Goal: Contribute content: Contribute content

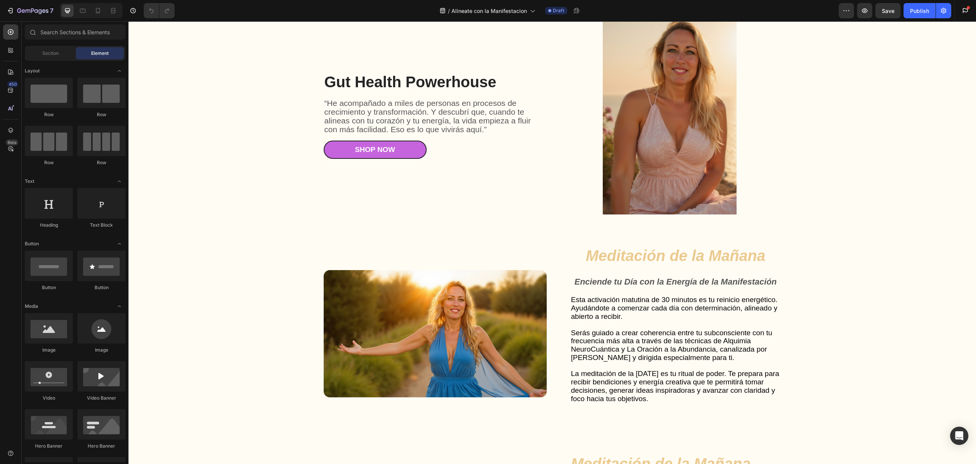
scroll to position [1002, 0]
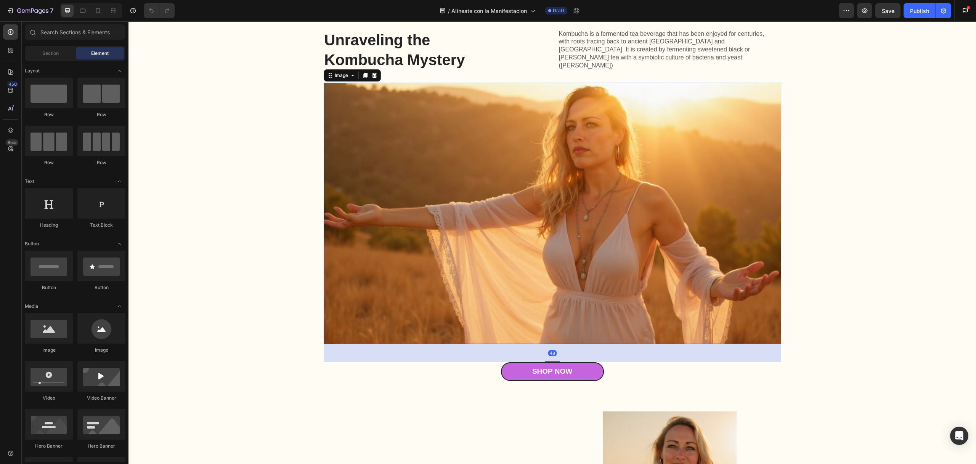
click at [470, 206] on img at bounding box center [553, 214] width 458 height 262
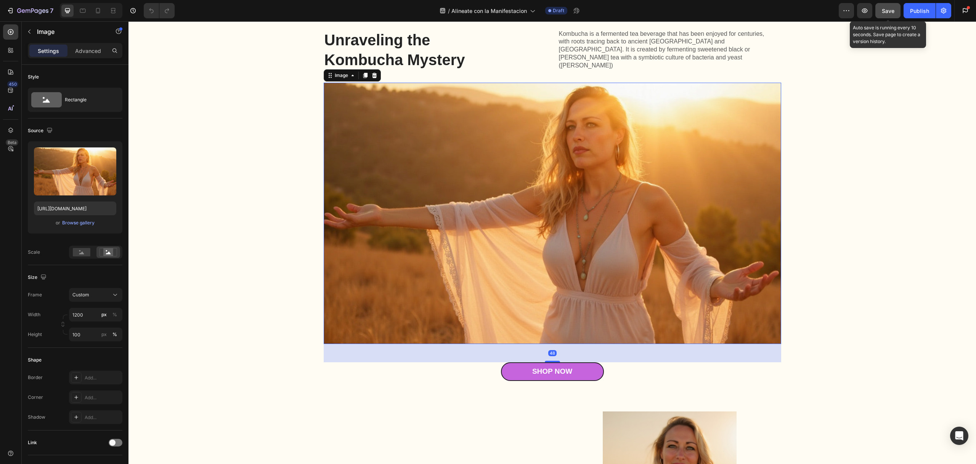
click at [893, 9] on span "Save" at bounding box center [888, 11] width 13 height 6
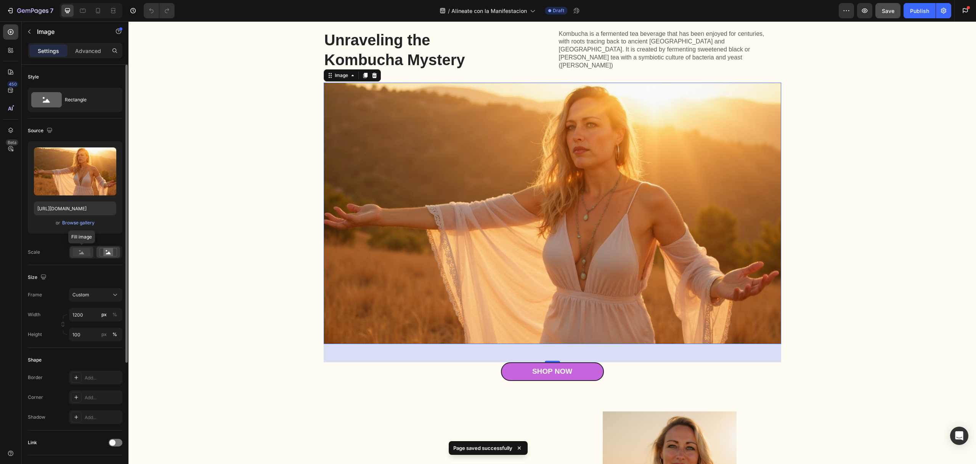
click at [86, 252] on rect at bounding box center [82, 252] width 18 height 8
click at [566, 230] on img at bounding box center [553, 214] width 458 height 262
click at [103, 255] on rect at bounding box center [108, 253] width 10 height 8
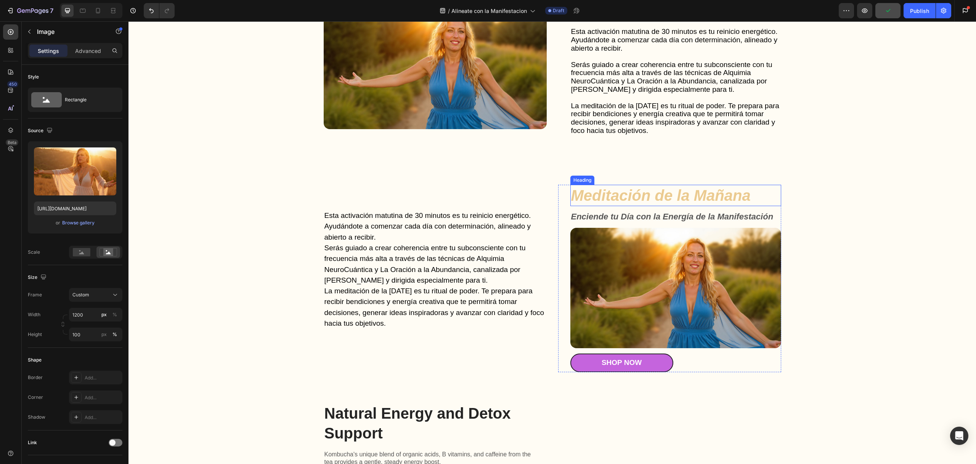
scroll to position [1657, 0]
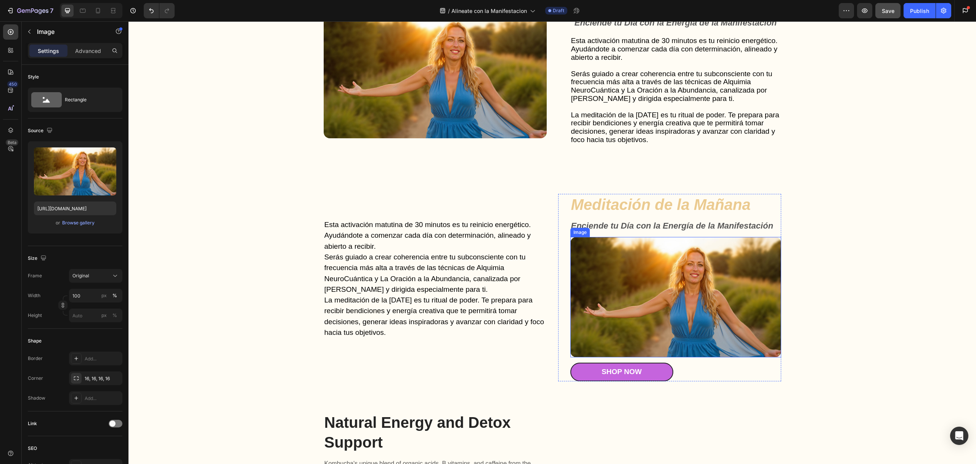
click at [650, 286] on img at bounding box center [675, 297] width 211 height 121
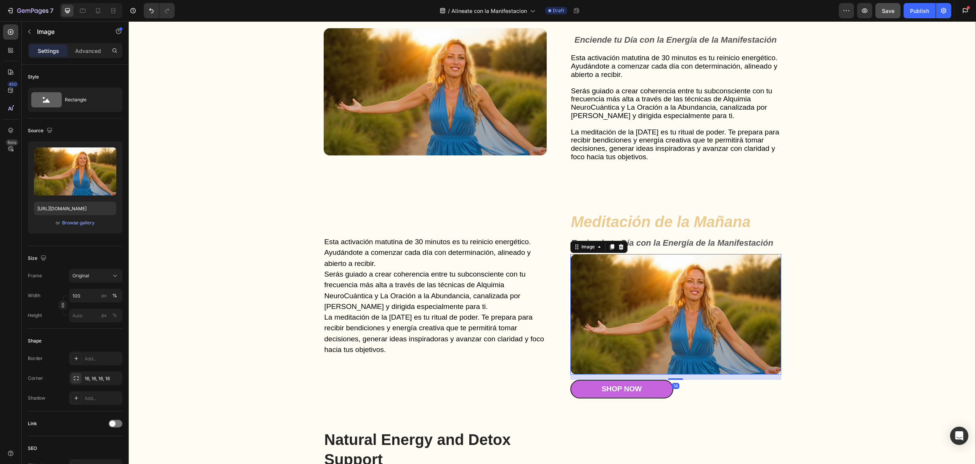
scroll to position [1635, 0]
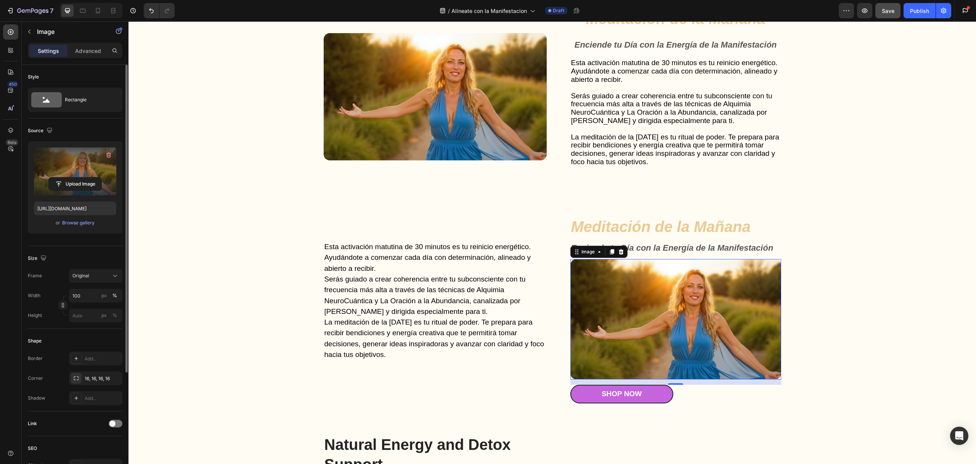
click at [93, 170] on label at bounding box center [75, 172] width 82 height 48
click at [93, 178] on input "file" at bounding box center [75, 184] width 53 height 13
type input "[URL][DOMAIN_NAME]"
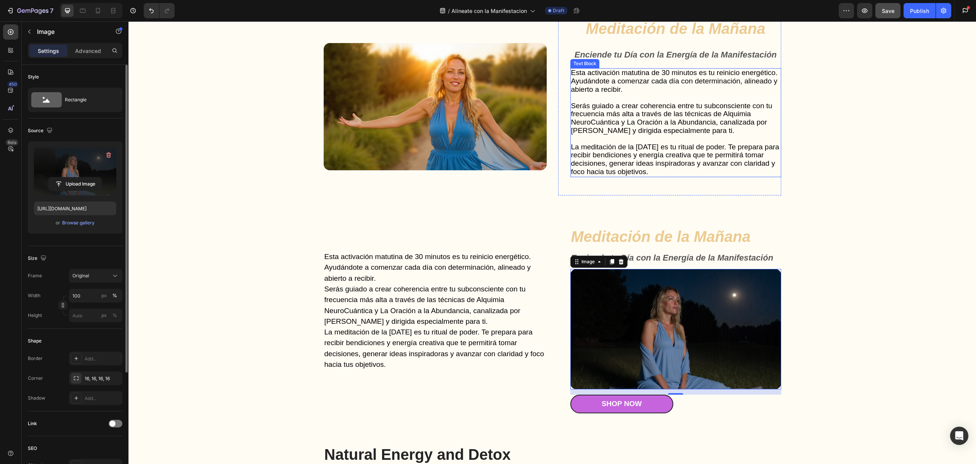
scroll to position [1616, 0]
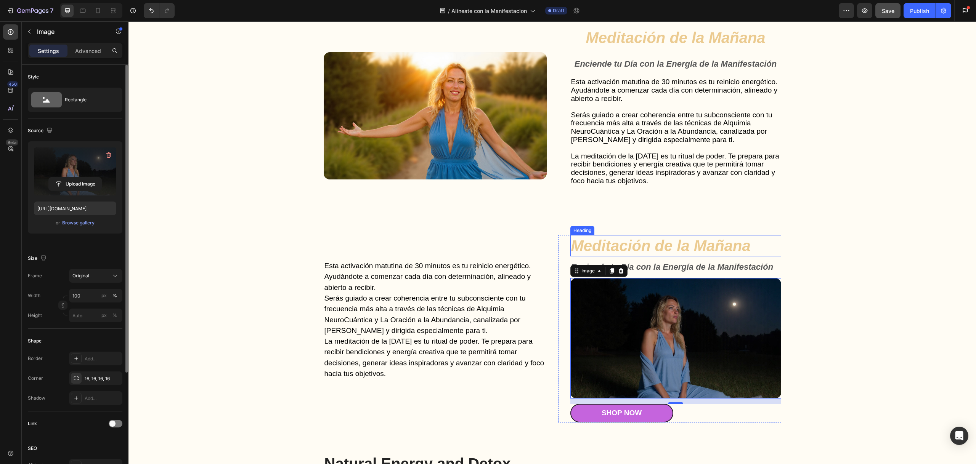
click at [718, 246] on strong "Meditación de la Mañana" at bounding box center [661, 246] width 180 height 17
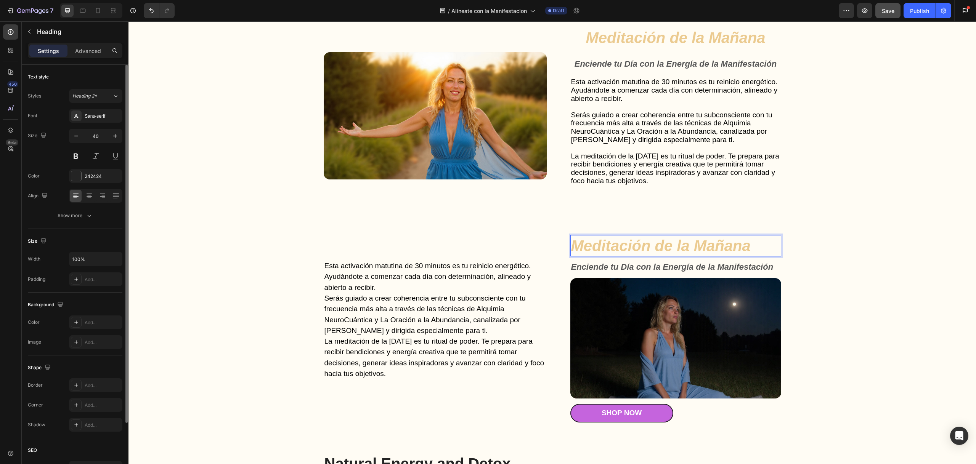
click at [708, 250] on strong "Meditación de la Mañana" at bounding box center [661, 246] width 180 height 17
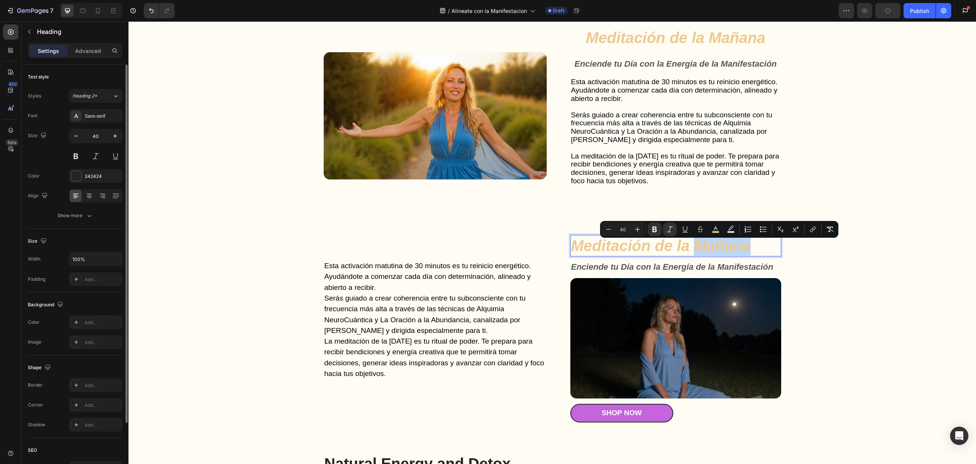
drag, startPoint x: 695, startPoint y: 251, endPoint x: 755, endPoint y: 254, distance: 59.6
click at [755, 254] on p "Meditación de la Mañana" at bounding box center [675, 246] width 209 height 20
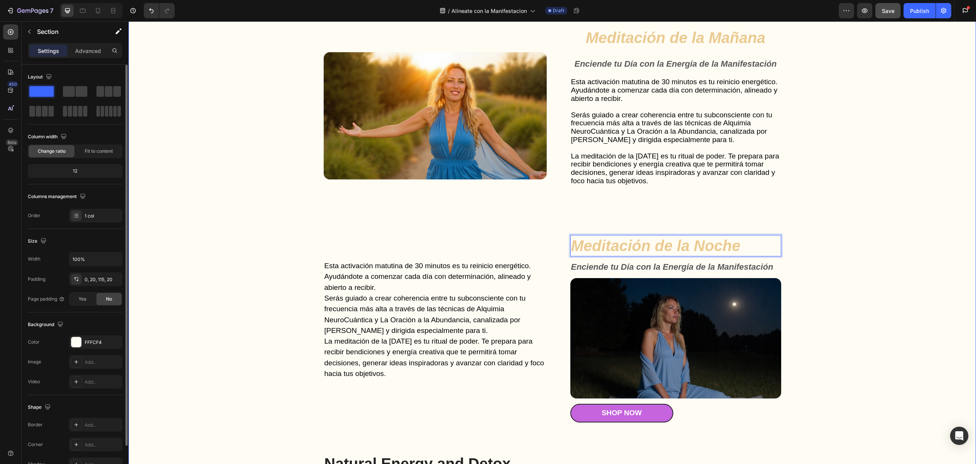
click at [905, 217] on div "Gut Health Powerhouse Heading “He acompañado a miles de personas en procesos de…" at bounding box center [552, 208] width 832 height 820
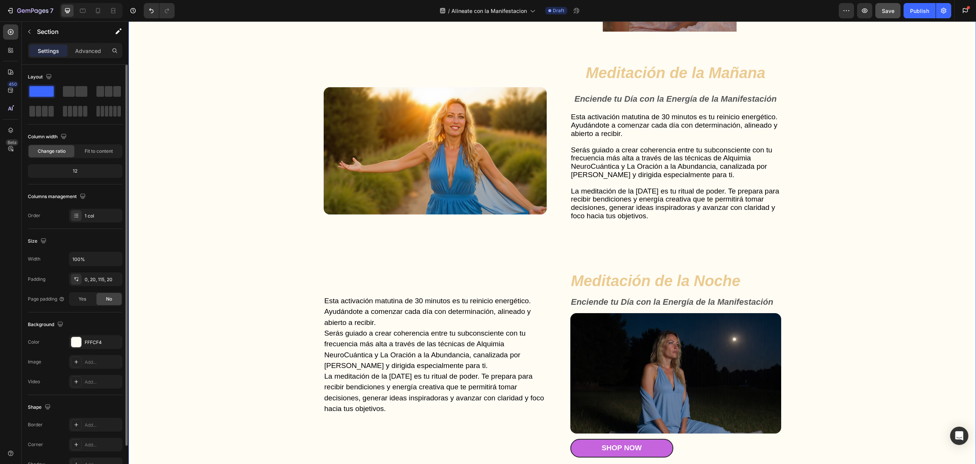
scroll to position [1561, 0]
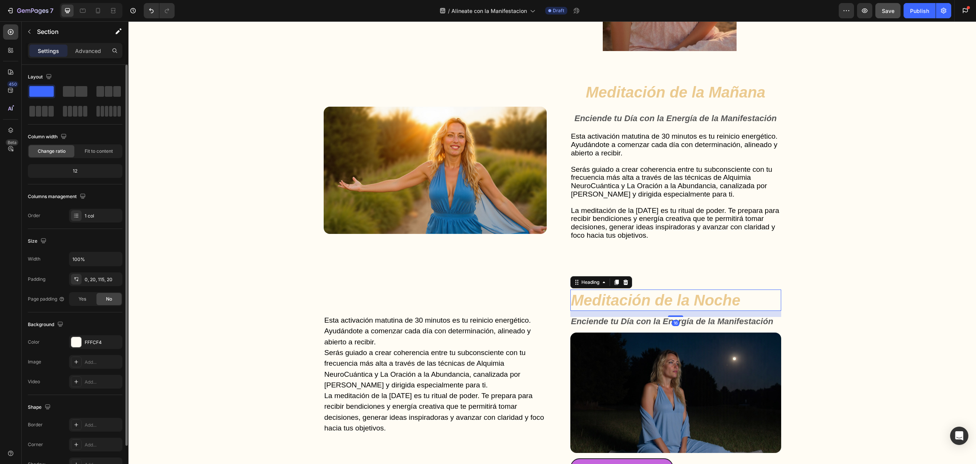
click at [667, 305] on strong "Meditación de la Noche" at bounding box center [656, 300] width 170 height 17
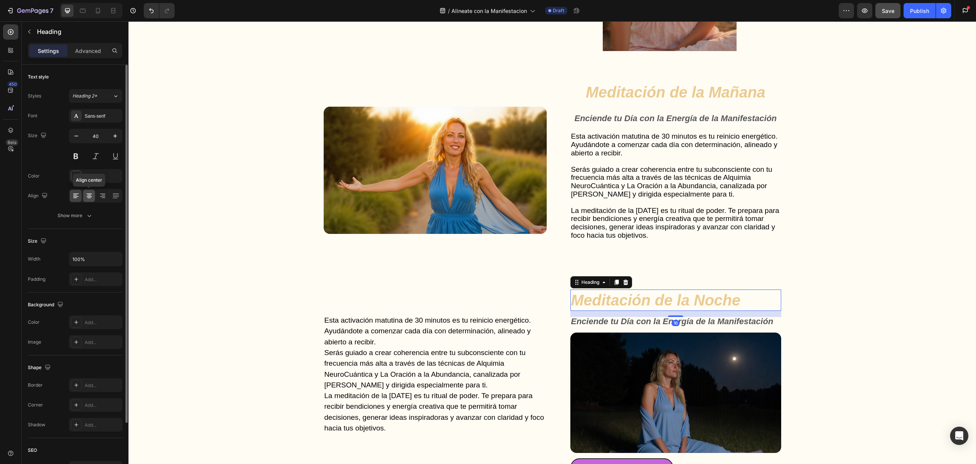
click at [92, 196] on icon at bounding box center [89, 196] width 8 height 8
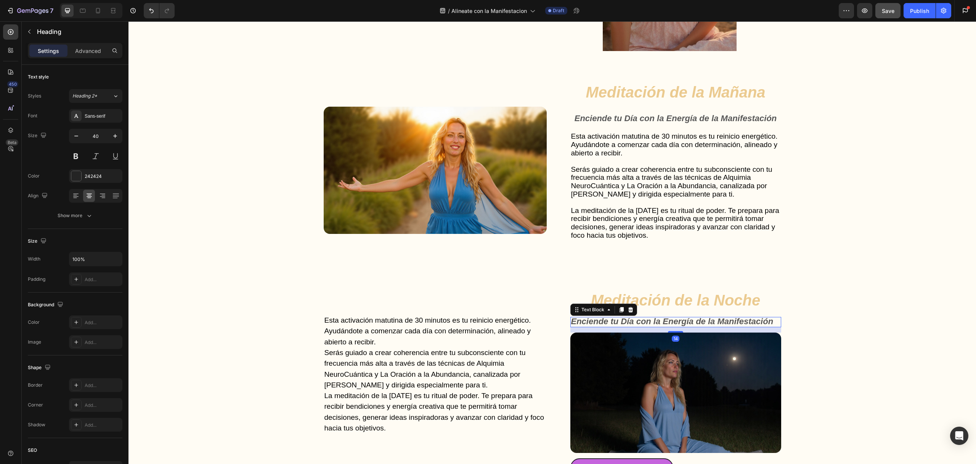
click at [668, 326] on strong "Enciende tu Día con la Energía de la Manifestación" at bounding box center [672, 322] width 202 height 10
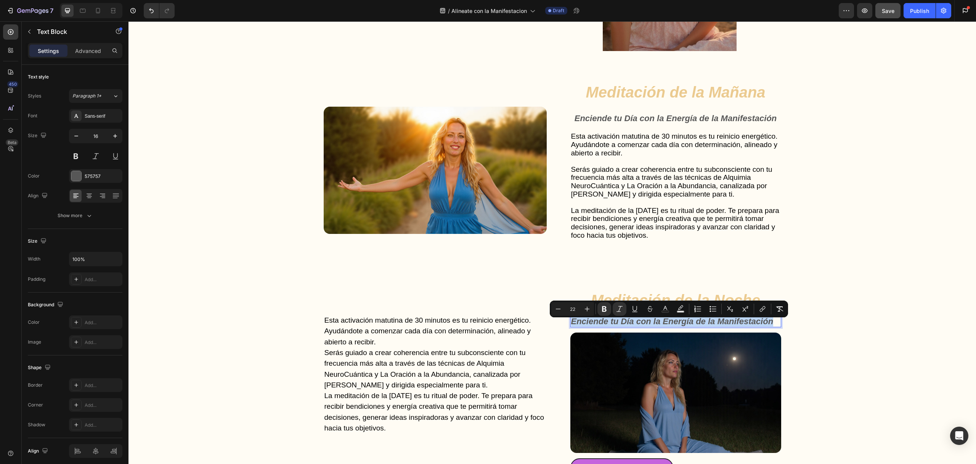
copy strong "Enciende tu Día con la Energía de la Manifestación"
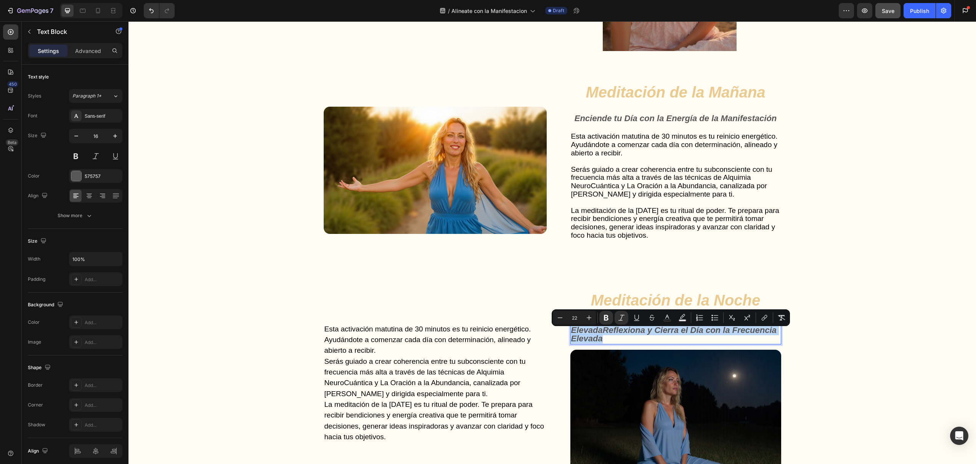
drag, startPoint x: 641, startPoint y: 347, endPoint x: 569, endPoint y: 334, distance: 72.5
click at [571, 334] on p "Reflexiona y Cierra el Día con la Frecuencia ElevadaReflexiona y Cierra el Día …" at bounding box center [675, 331] width 209 height 26
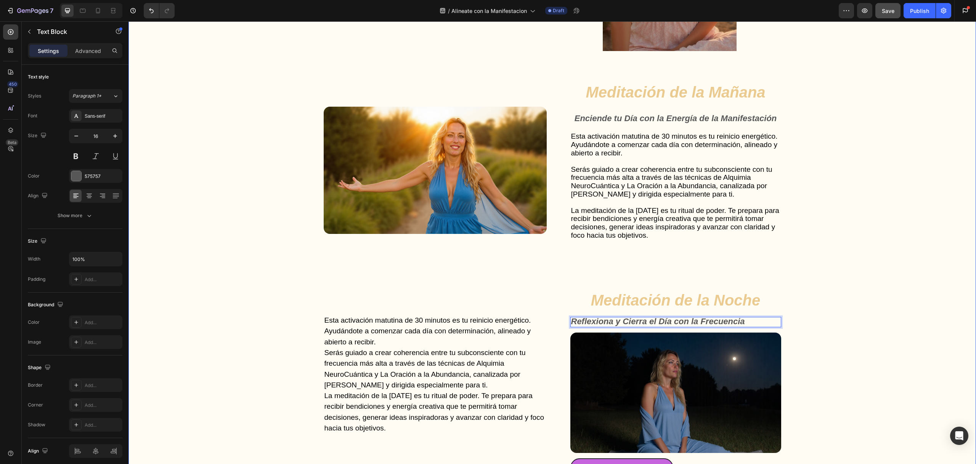
click at [259, 189] on div "Gut Health Powerhouse Heading “He acompañado a miles de personas en procesos de…" at bounding box center [552, 262] width 832 height 820
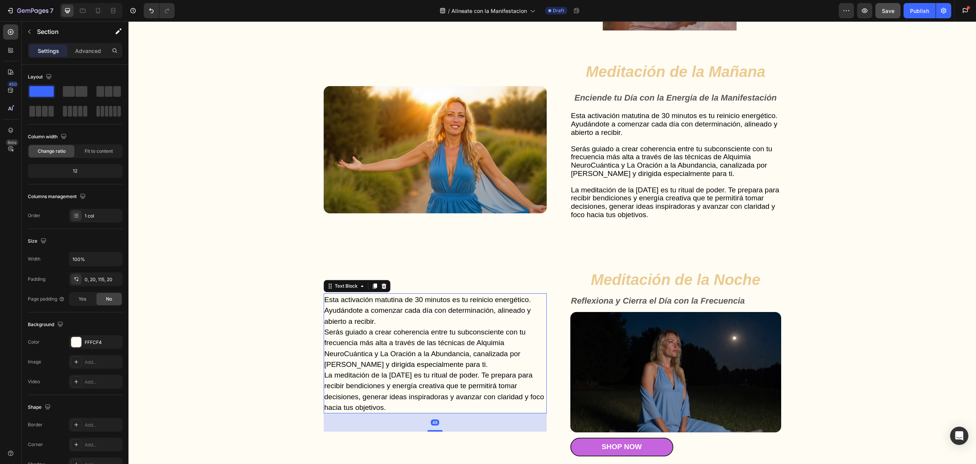
click at [473, 332] on p "Serás guiado a crear coherencia entre tu subconsciente con tu frecuencia más al…" at bounding box center [436, 348] width 222 height 43
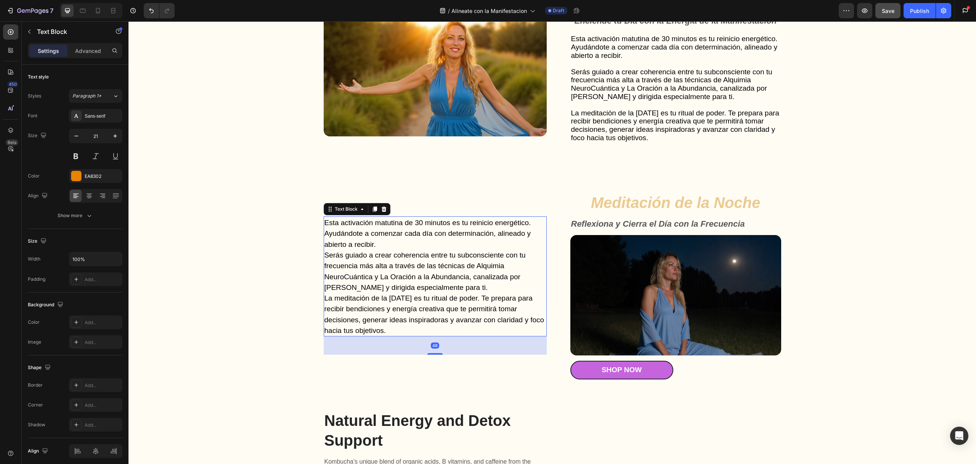
scroll to position [1707, 0]
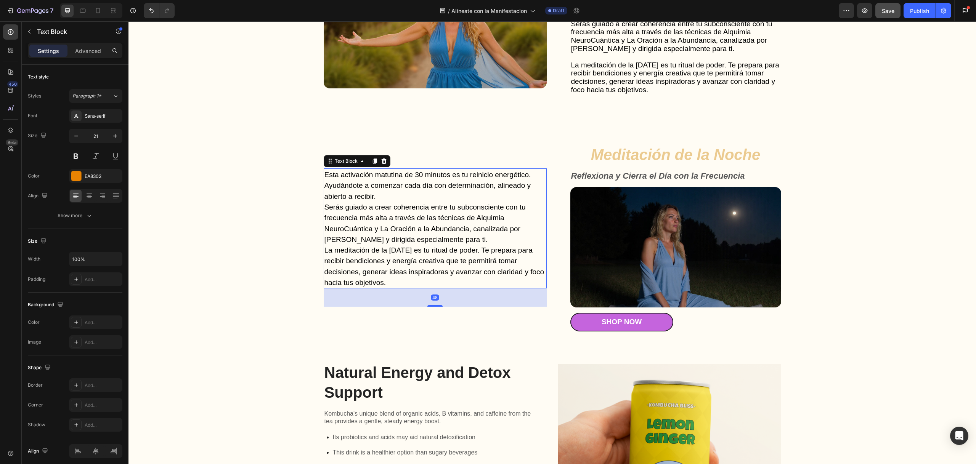
click at [363, 264] on span "La meditación de la [DATE] es tu ritual de poder. Te prepara para recibir bendi…" at bounding box center [435, 266] width 220 height 40
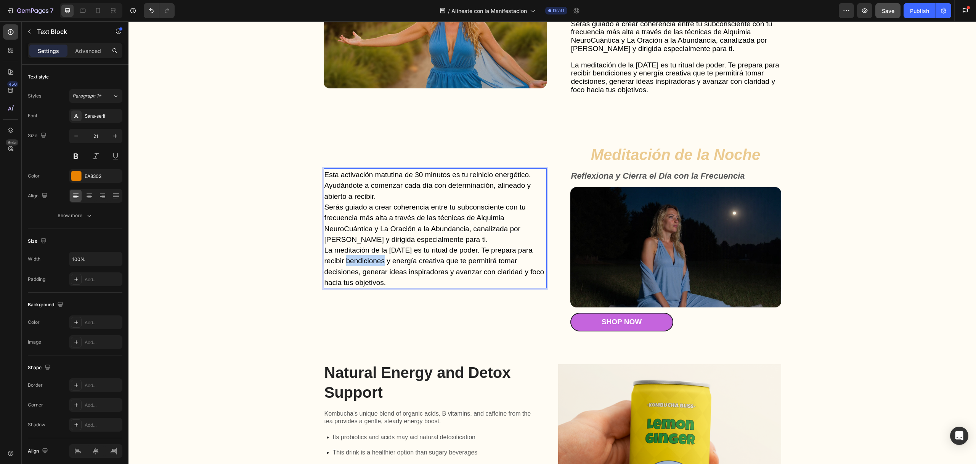
click at [363, 264] on span "La meditación de la [DATE] es tu ritual de poder. Te prepara para recibir bendi…" at bounding box center [435, 266] width 220 height 40
click at [385, 283] on span "La meditación de la [DATE] es tu ritual de poder. Te prepara para recibir bendi…" at bounding box center [435, 266] width 220 height 40
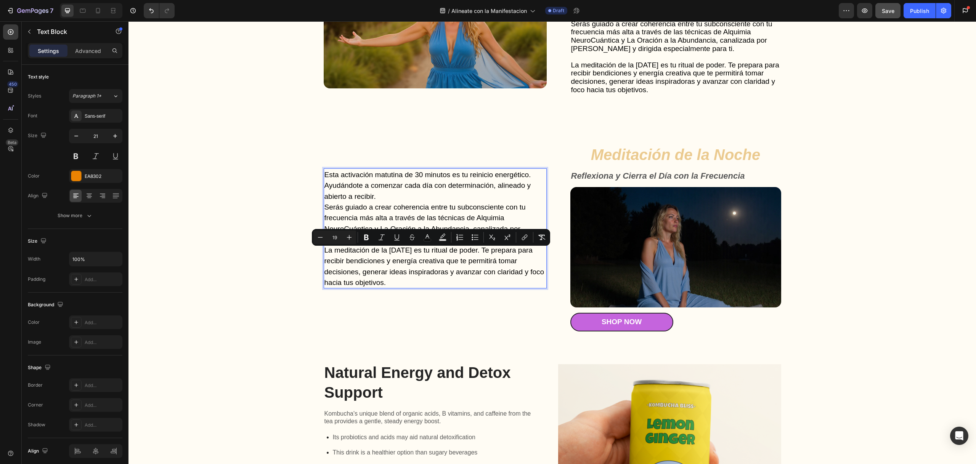
click at [390, 284] on p "La meditación de la [DATE] es tu ritual de poder. Te prepara para recibir bendi…" at bounding box center [436, 266] width 222 height 43
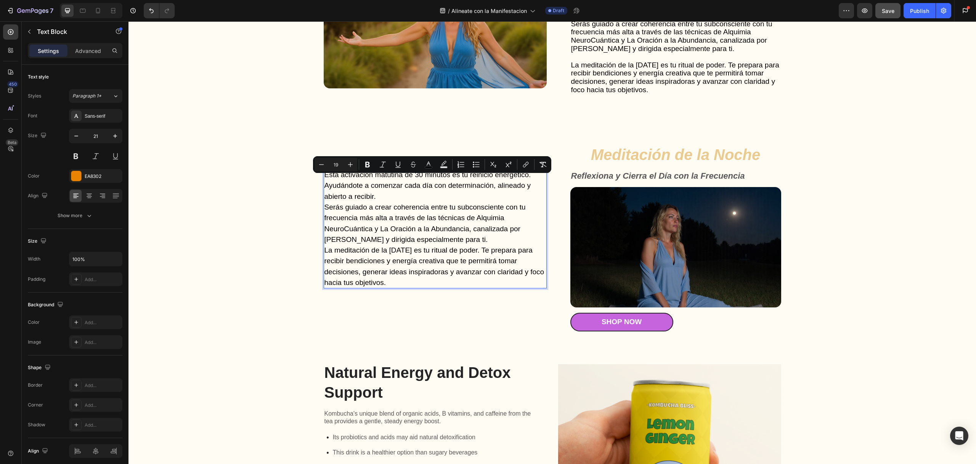
drag, startPoint x: 397, startPoint y: 285, endPoint x: 321, endPoint y: 184, distance: 126.4
click at [324, 184] on div "Esta activación matutina de 30 minutos es tu reinicio energético. Ayudándote a …" at bounding box center [435, 229] width 223 height 120
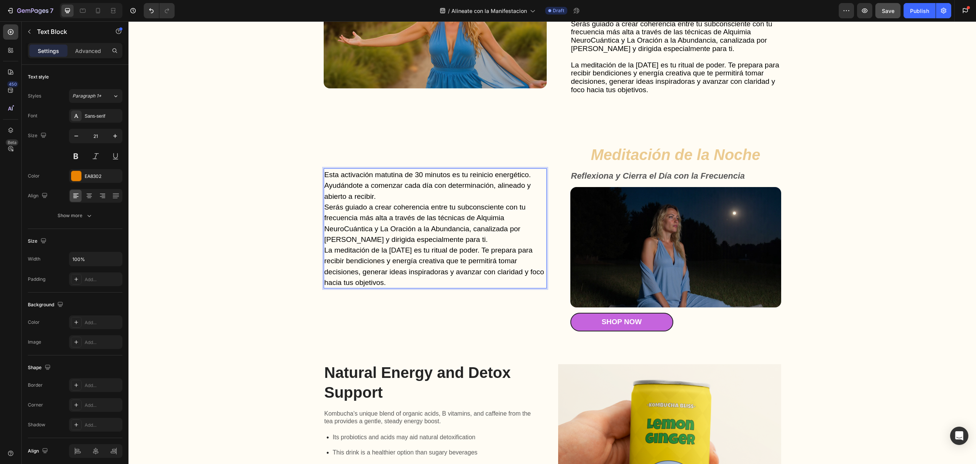
scroll to position [1702, 0]
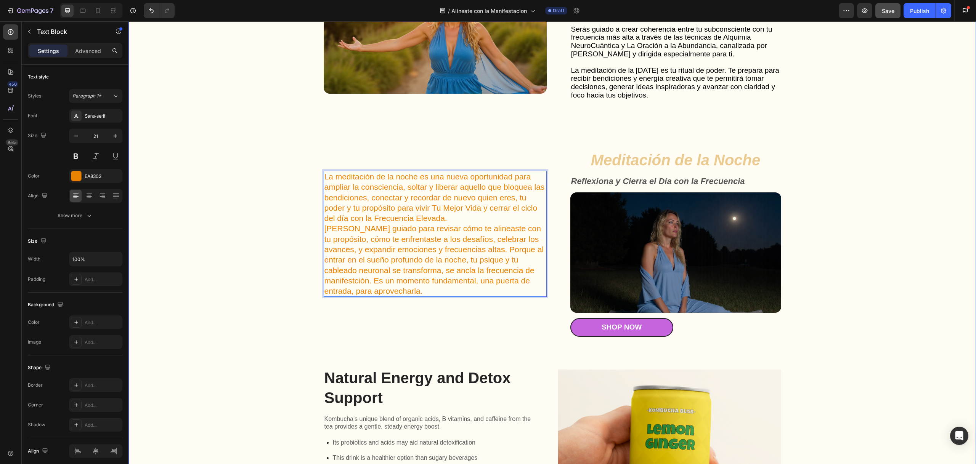
click at [303, 198] on div "Gut Health Powerhouse Heading “He acompañado a miles de personas en procesos de…" at bounding box center [552, 122] width 832 height 820
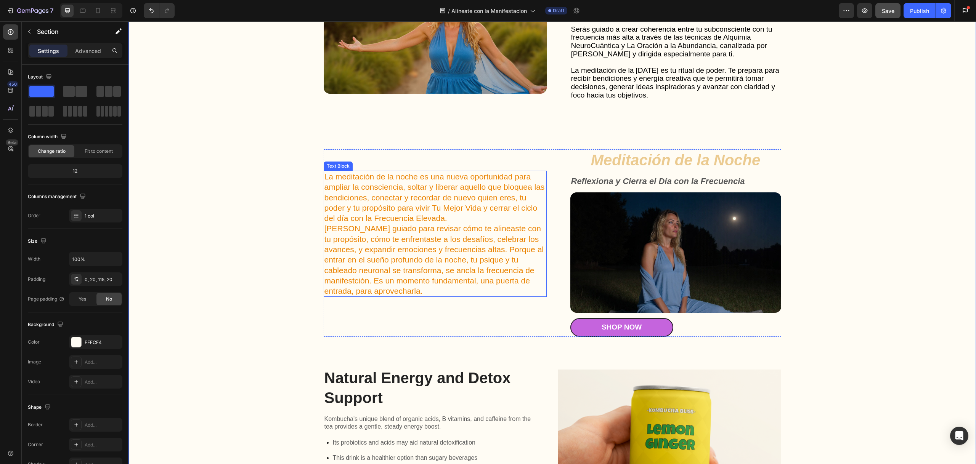
scroll to position [1591, 0]
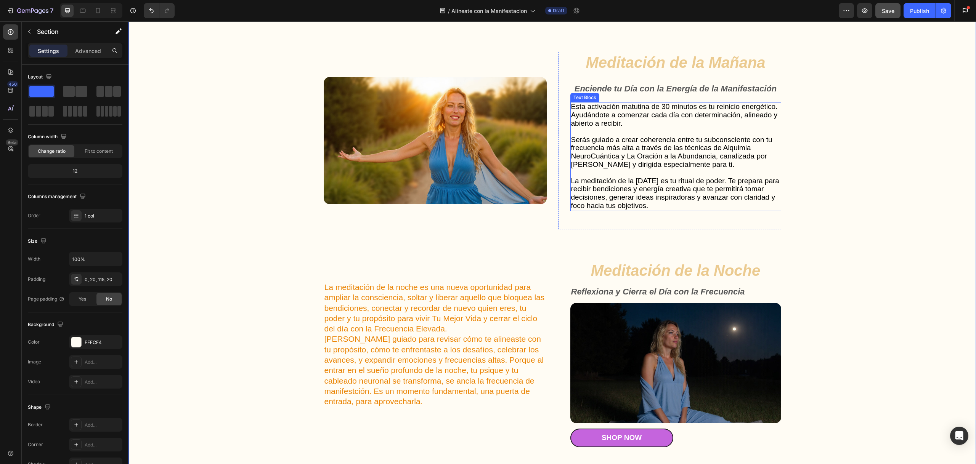
click at [621, 167] on span "Serás guiado a crear coherencia entre tu subconsciente con tu frecuencia más al…" at bounding box center [671, 152] width 201 height 33
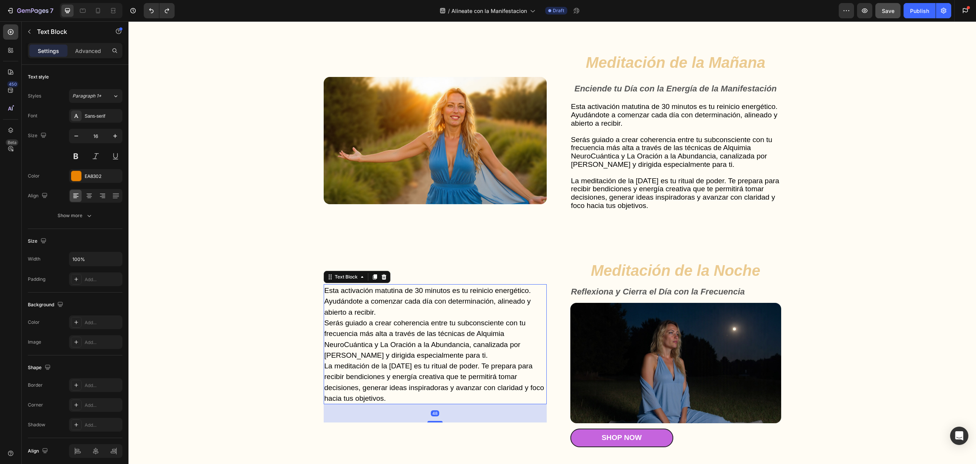
click at [394, 348] on span "Serás guiado a crear coherencia entre tu subconsciente con tu frecuencia más al…" at bounding box center [425, 339] width 201 height 40
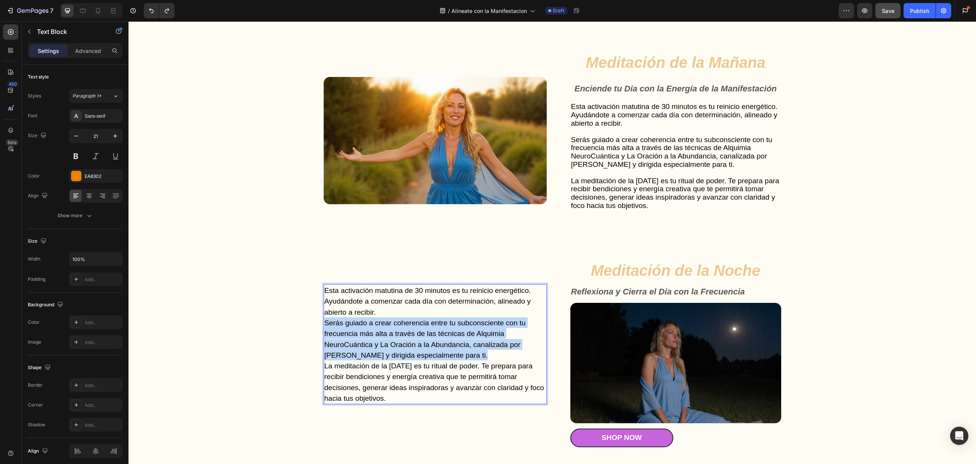
click at [394, 348] on span "Serás guiado a crear coherencia entre tu subconsciente con tu frecuencia más al…" at bounding box center [425, 339] width 201 height 40
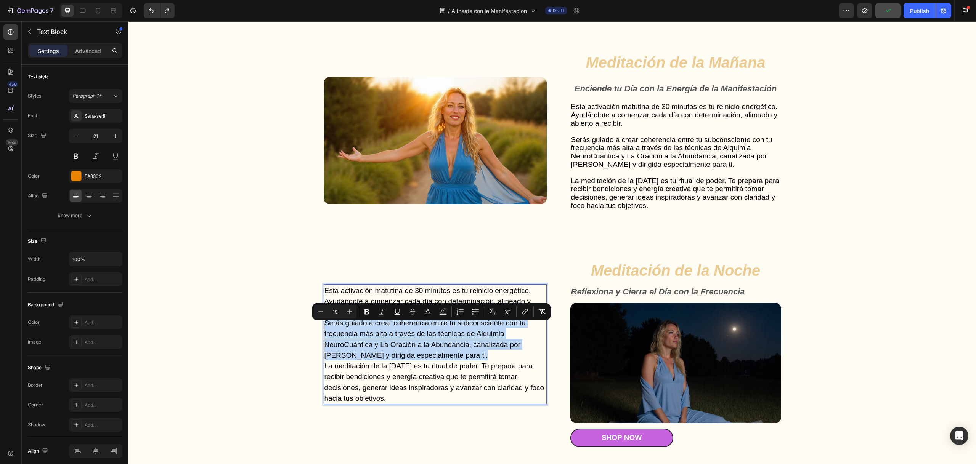
click at [394, 356] on span "Serás guiado a crear coherencia entre tu subconsciente con tu frecuencia más al…" at bounding box center [425, 339] width 201 height 40
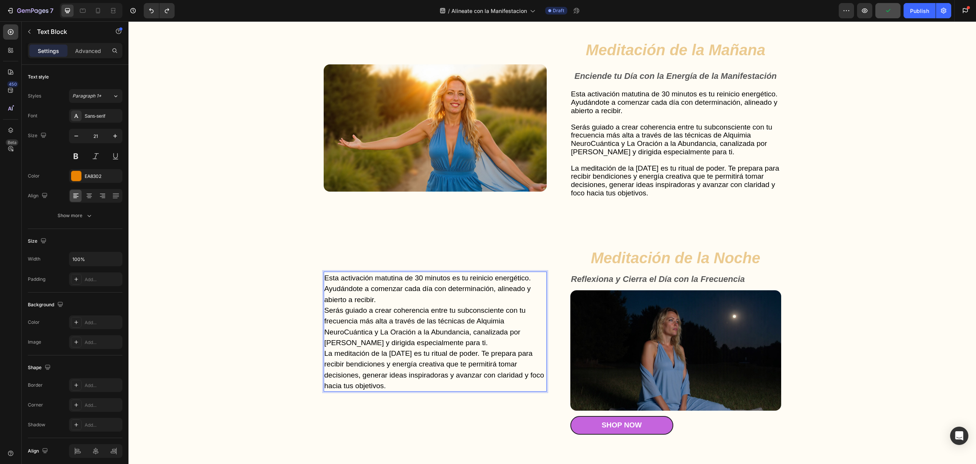
scroll to position [1612, 0]
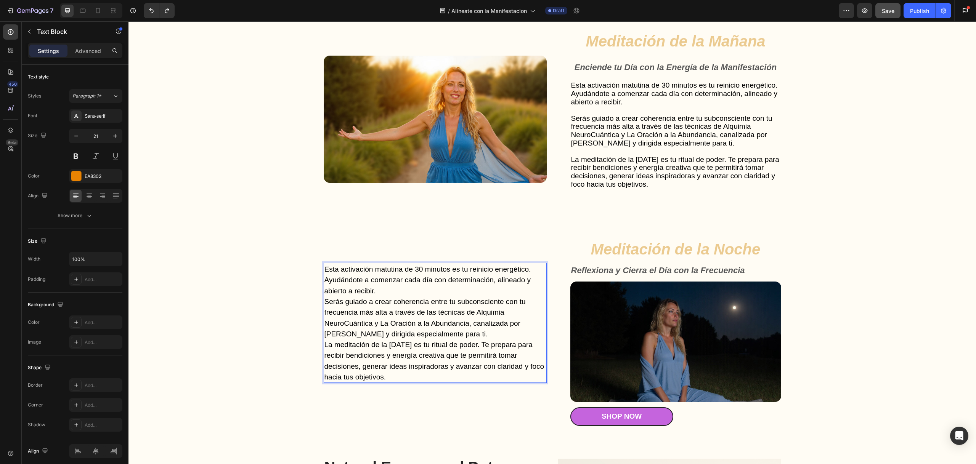
click at [392, 381] on p "La meditación de la [DATE] es tu ritual de poder. Te prepara para recibir bendi…" at bounding box center [436, 360] width 222 height 43
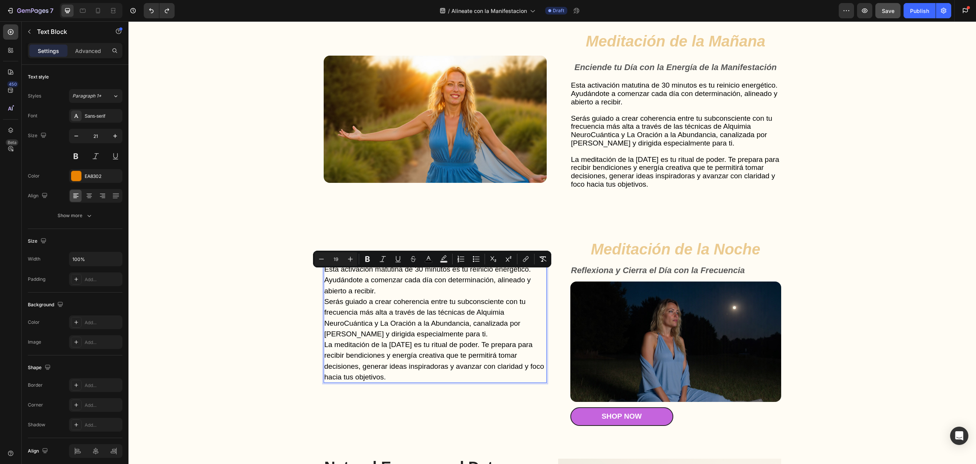
drag, startPoint x: 395, startPoint y: 379, endPoint x: 323, endPoint y: 275, distance: 127.2
click at [324, 275] on div "Esta activación matutina de 30 minutos es tu reinicio energético. Ayudándote a …" at bounding box center [435, 323] width 223 height 120
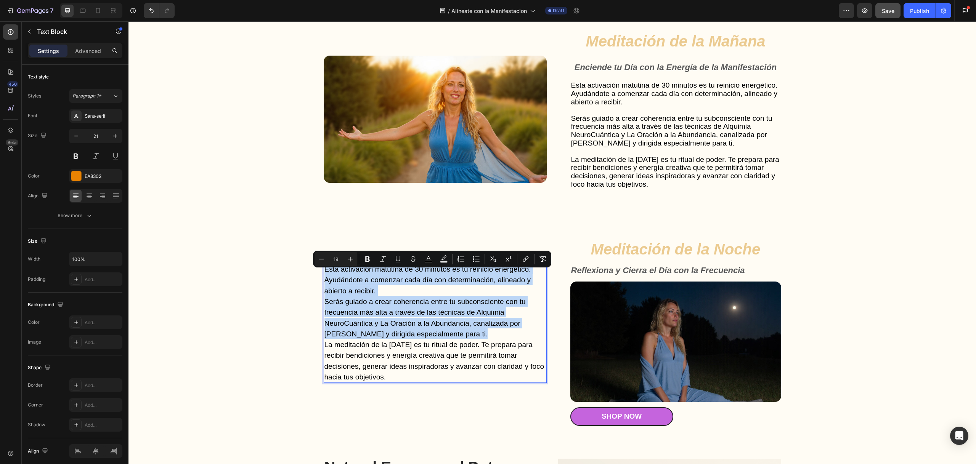
click at [406, 382] on p "La meditación de la [DATE] es tu ritual de poder. Te prepara para recibir bendi…" at bounding box center [436, 360] width 222 height 43
click at [401, 381] on p "La meditación de la [DATE] es tu ritual de poder. Te prepara para recibir bendi…" at bounding box center [436, 360] width 222 height 43
click at [394, 381] on p "La meditación de la [DATE] es tu ritual de poder. Te prepara para recibir bendi…" at bounding box center [436, 360] width 222 height 43
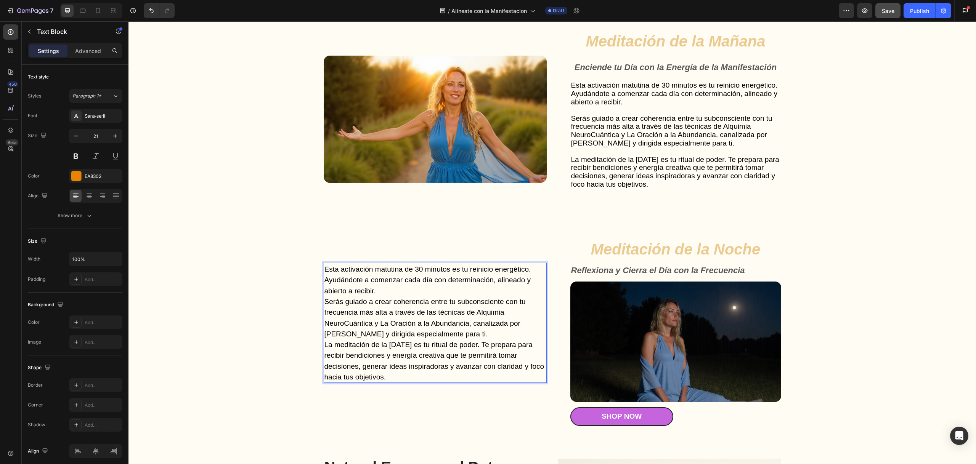
click at [394, 381] on p "La meditación de la [DATE] es tu ritual de poder. Te prepara para recibir bendi…" at bounding box center [436, 360] width 222 height 43
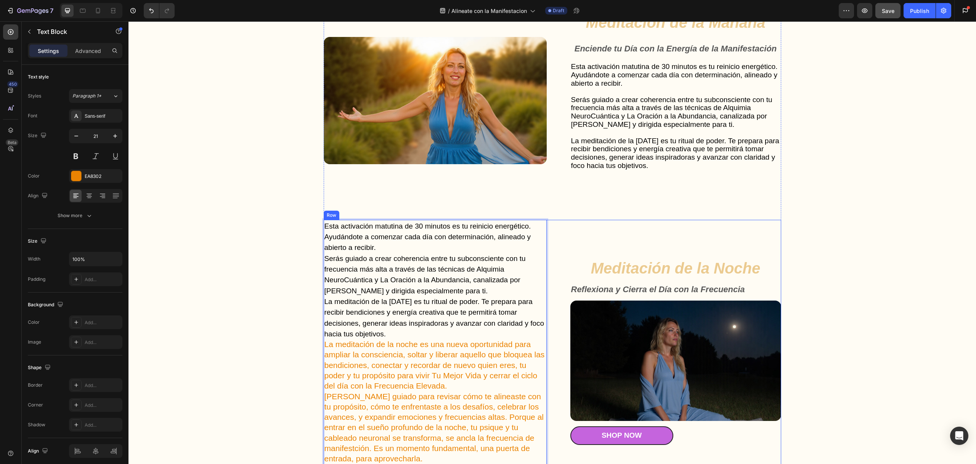
scroll to position [1637, 0]
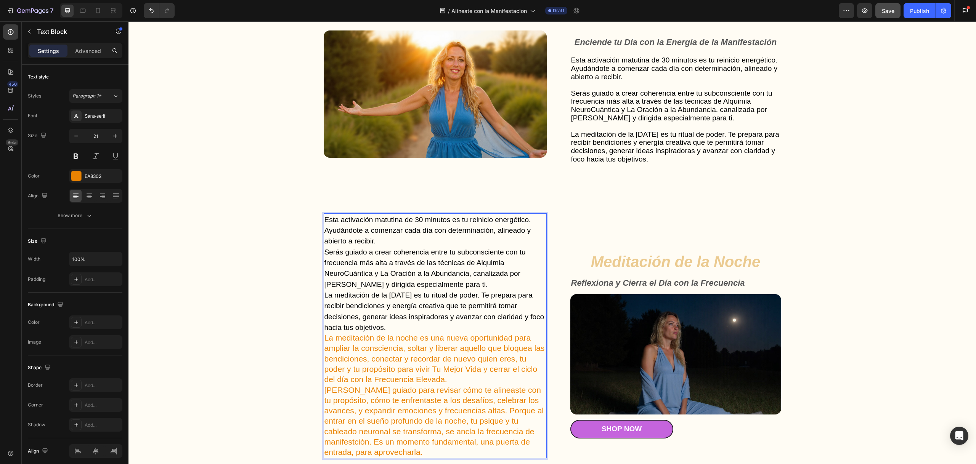
click at [429, 311] on p "La meditación de la [DATE] es tu ritual de poder. Te prepara para recibir bendi…" at bounding box center [436, 311] width 222 height 43
click at [685, 93] on span "Serás guiado a crear coherencia entre tu subconsciente con tu frecuencia más al…" at bounding box center [671, 105] width 201 height 33
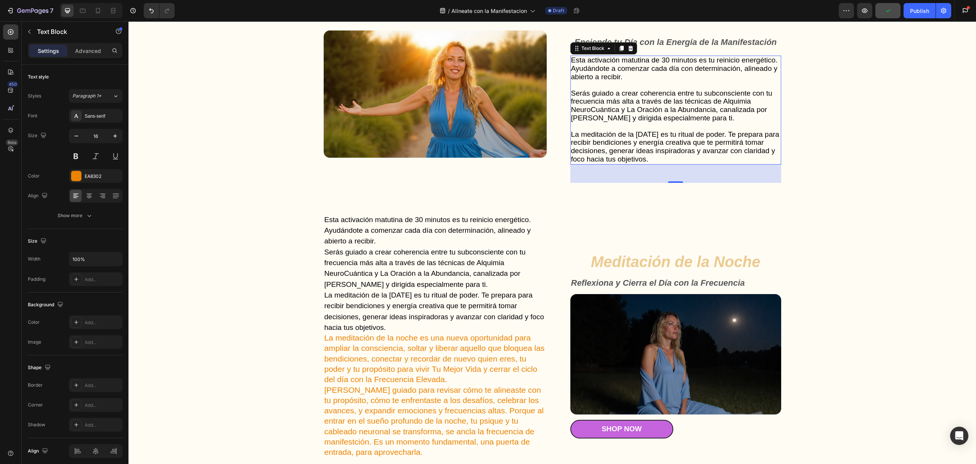
click at [660, 108] on span "Serás guiado a crear coherencia entre tu subconsciente con tu frecuencia más al…" at bounding box center [671, 105] width 201 height 33
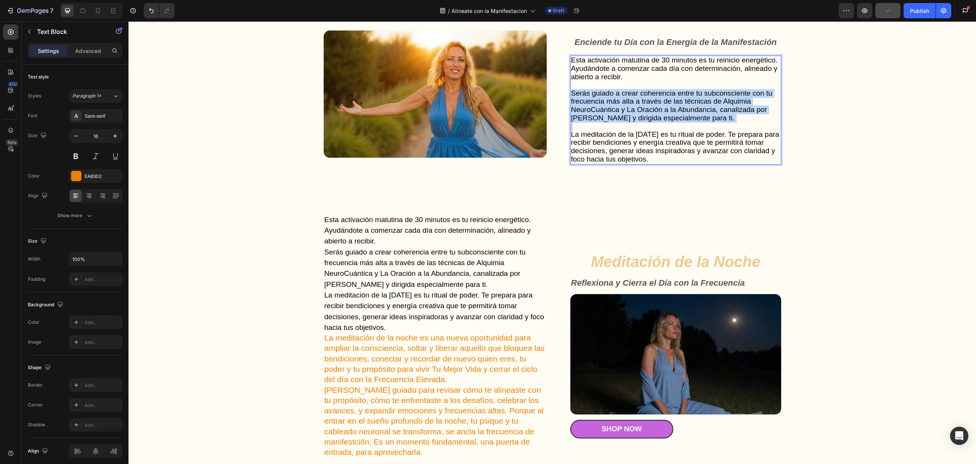
click at [660, 108] on span "Serás guiado a crear coherencia entre tu subconsciente con tu frecuencia más al…" at bounding box center [671, 105] width 201 height 33
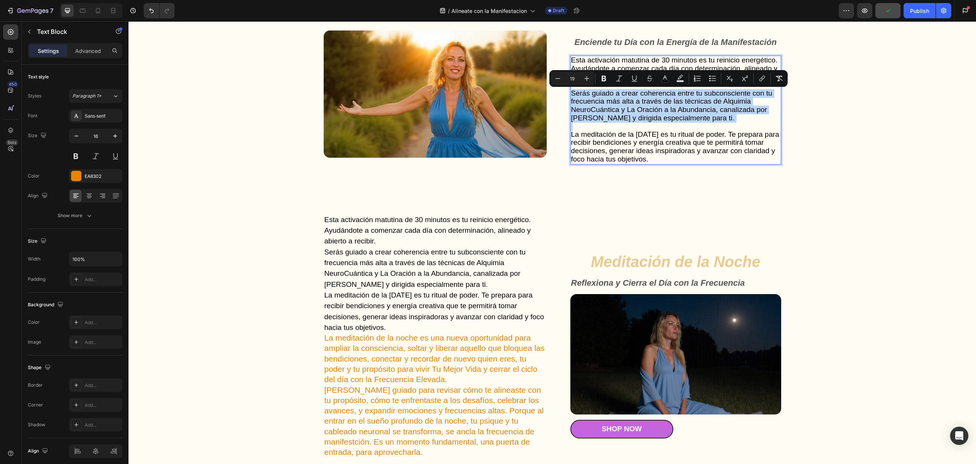
click at [659, 127] on p "Rich Text Editor. Editing area: main" at bounding box center [675, 127] width 209 height 8
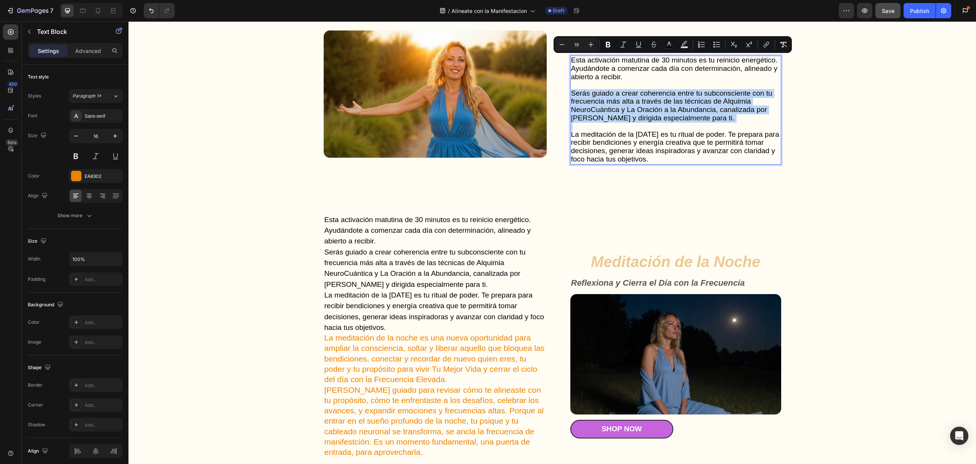
drag, startPoint x: 686, startPoint y: 163, endPoint x: 568, endPoint y: 62, distance: 155.3
click at [570, 62] on div "Esta activación matutina de 30 minutos es tu reinicio energético. Ayudándote a …" at bounding box center [675, 110] width 211 height 109
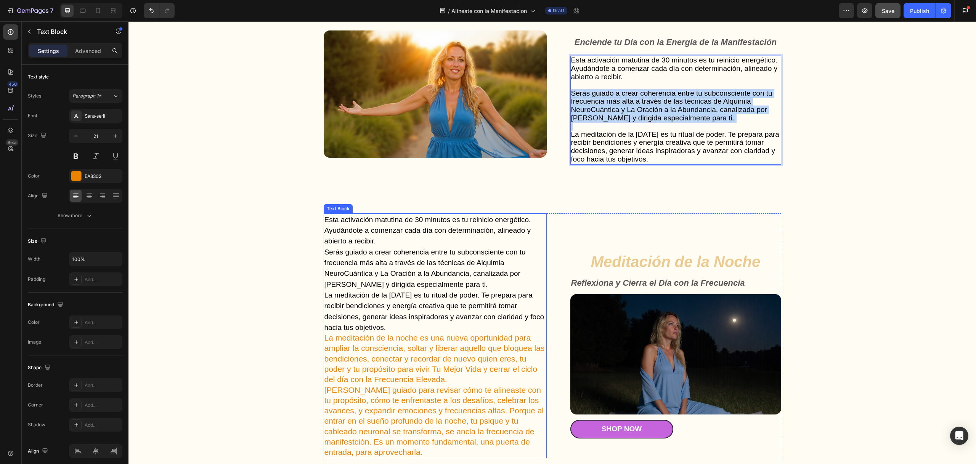
click at [424, 296] on span "La meditación de la [DATE] es tu ritual de poder. Te prepara para recibir bendi…" at bounding box center [435, 311] width 220 height 40
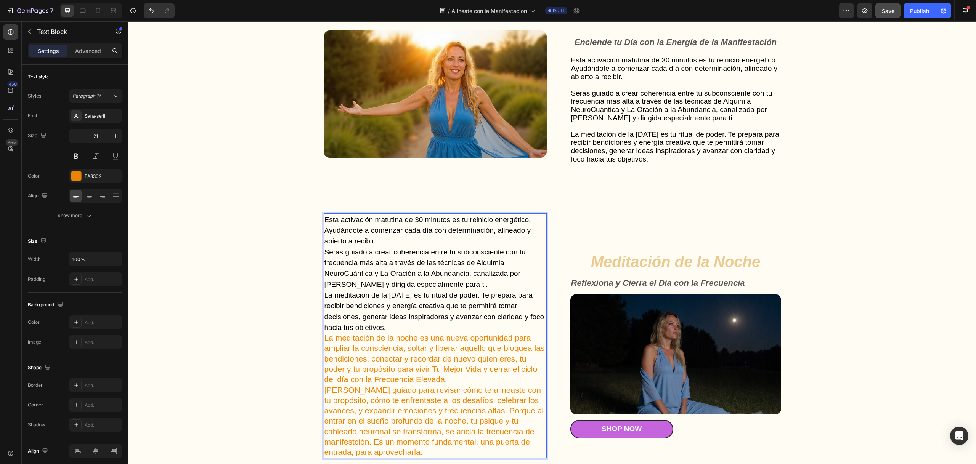
click at [399, 322] on p "La meditación de la [DATE] es tu ritual de poder. Te prepara para recibir bendi…" at bounding box center [436, 311] width 222 height 43
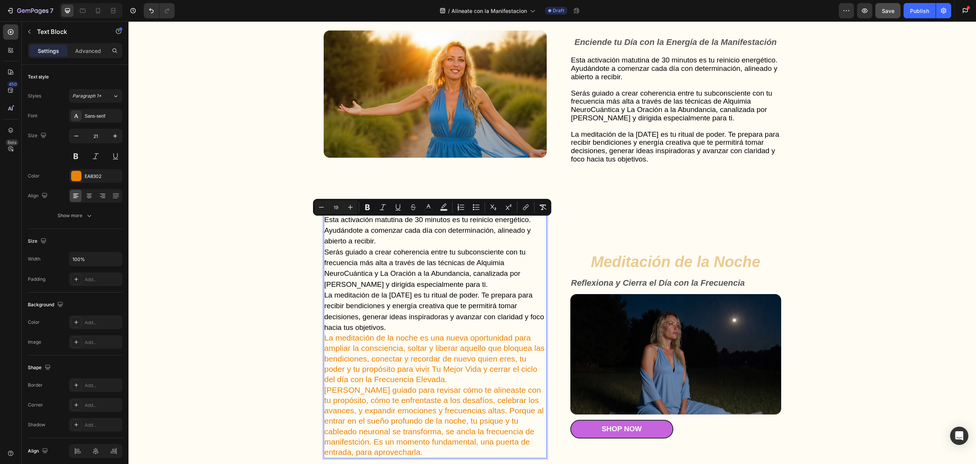
drag, startPoint x: 390, startPoint y: 330, endPoint x: 320, endPoint y: 225, distance: 126.0
click at [324, 225] on div "Esta activación matutina de 30 minutos es tu reinicio energético. Ayudándote a …" at bounding box center [435, 336] width 223 height 245
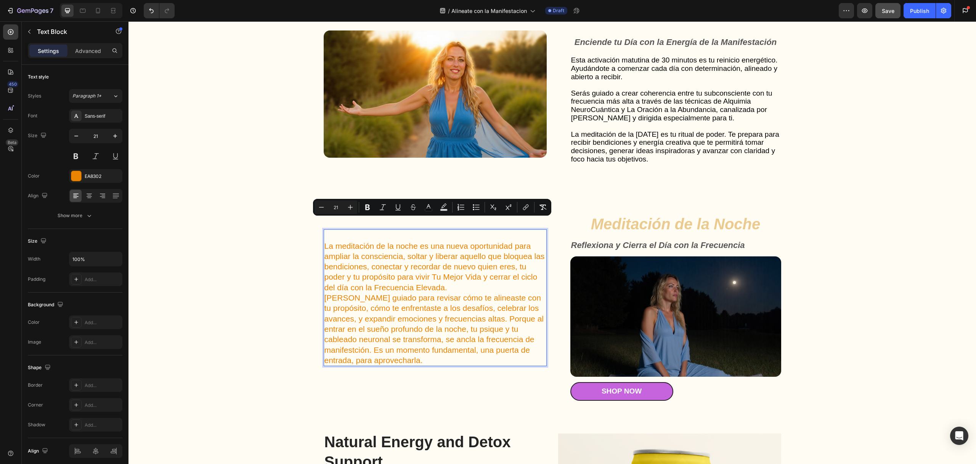
scroll to position [1653, 0]
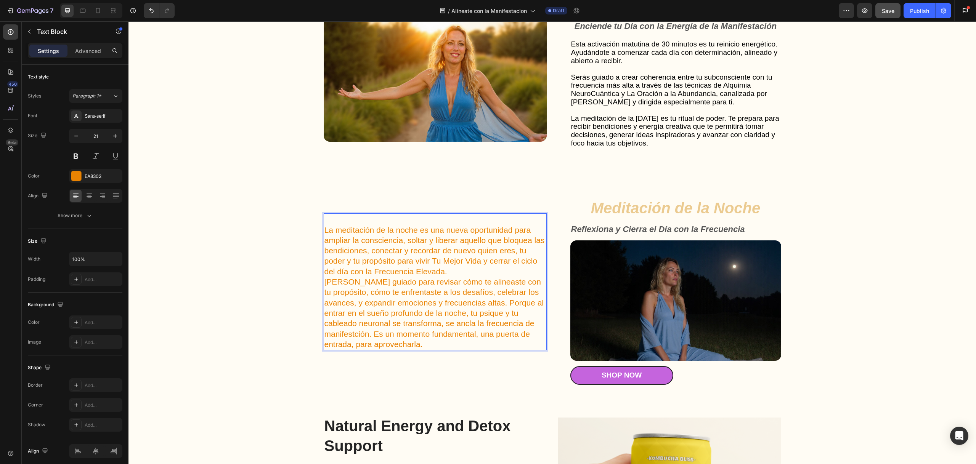
click at [324, 230] on div "La meditación de la noche es una nueva oportunidad para ampliar la consciencia,…" at bounding box center [435, 282] width 223 height 137
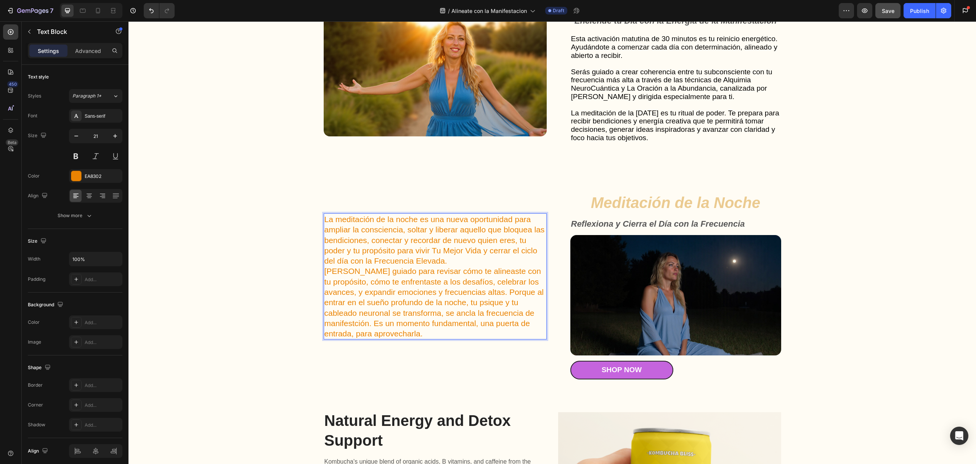
click at [387, 277] on p "[PERSON_NAME] guiado para revisar cómo te alineaste con tu propósito, cómo te e…" at bounding box center [436, 302] width 222 height 73
click at [388, 277] on p "[PERSON_NAME] guiado para revisar cómo te alineaste con tu propósito, cómo te e…" at bounding box center [436, 302] width 222 height 73
click at [388, 276] on p "[PERSON_NAME] guiado para revisar cómo te alineaste con tu propósito, cómo te e…" at bounding box center [436, 302] width 222 height 73
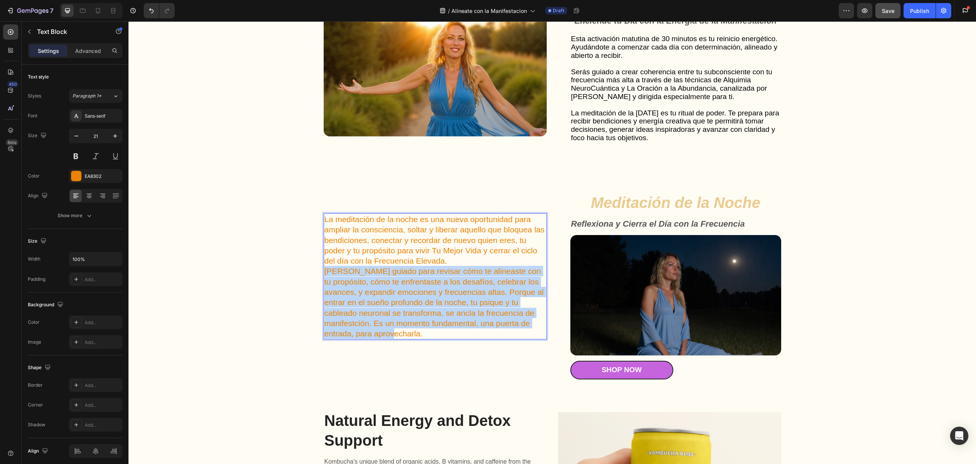
click at [389, 276] on p "[PERSON_NAME] guiado para revisar cómo te alineaste con tu propósito, cómo te e…" at bounding box center [436, 302] width 222 height 73
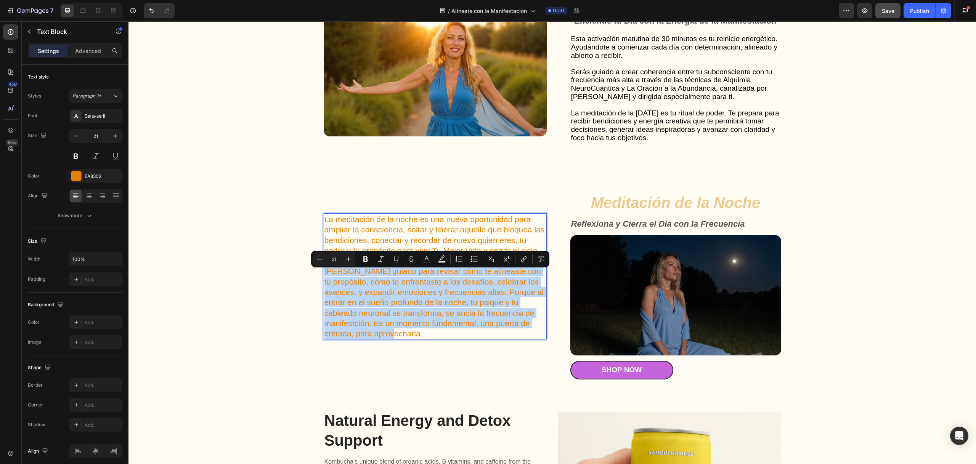
click at [413, 320] on p "[PERSON_NAME] guiado para revisar cómo te alineaste con tu propósito, cómo te e…" at bounding box center [436, 302] width 222 height 73
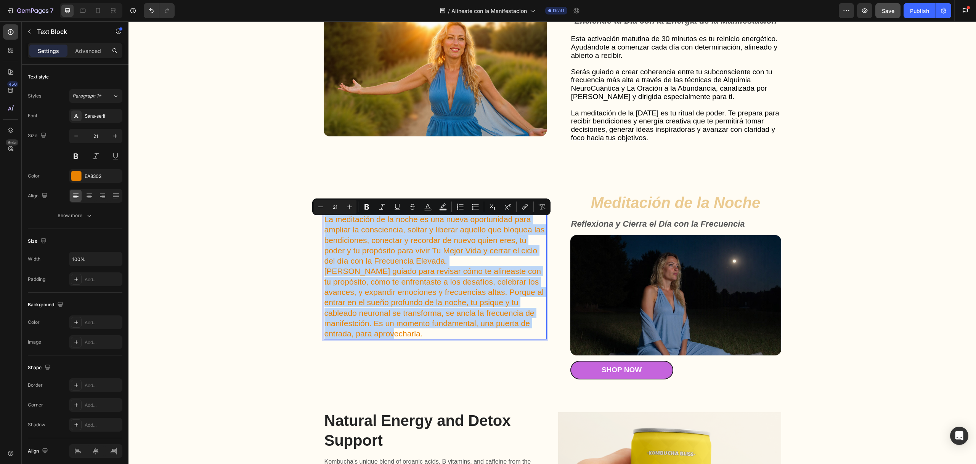
drag, startPoint x: 431, startPoint y: 340, endPoint x: 323, endPoint y: 224, distance: 158.4
click at [324, 224] on div "La meditación de la noche es una nueva oportunidad para ampliar la consciencia,…" at bounding box center [435, 277] width 223 height 127
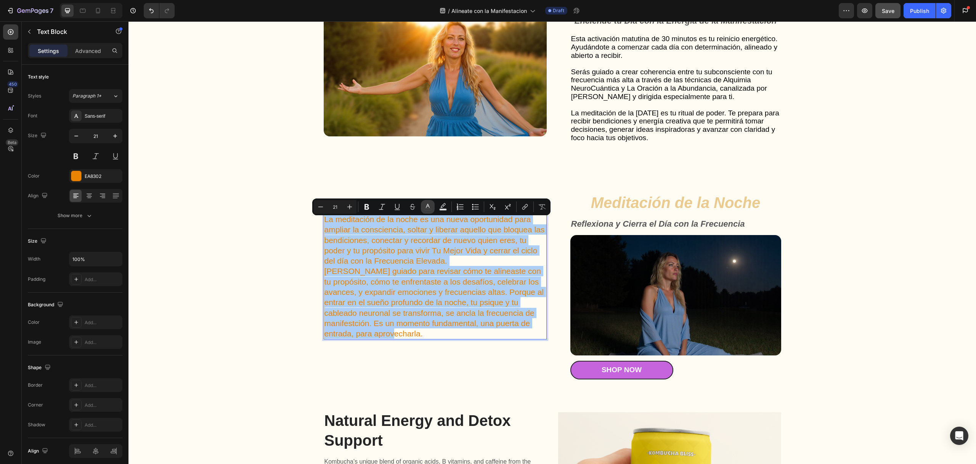
click at [430, 207] on icon "Editor contextual toolbar" at bounding box center [428, 207] width 8 height 8
type input "EA8302"
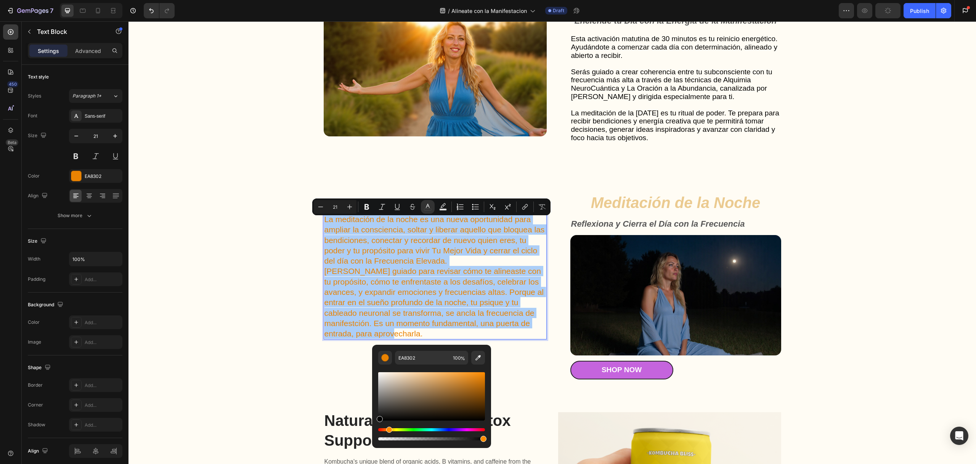
drag, startPoint x: 392, startPoint y: 390, endPoint x: 376, endPoint y: 429, distance: 42.1
click at [377, 433] on div "EA8302 100 %" at bounding box center [431, 393] width 119 height 97
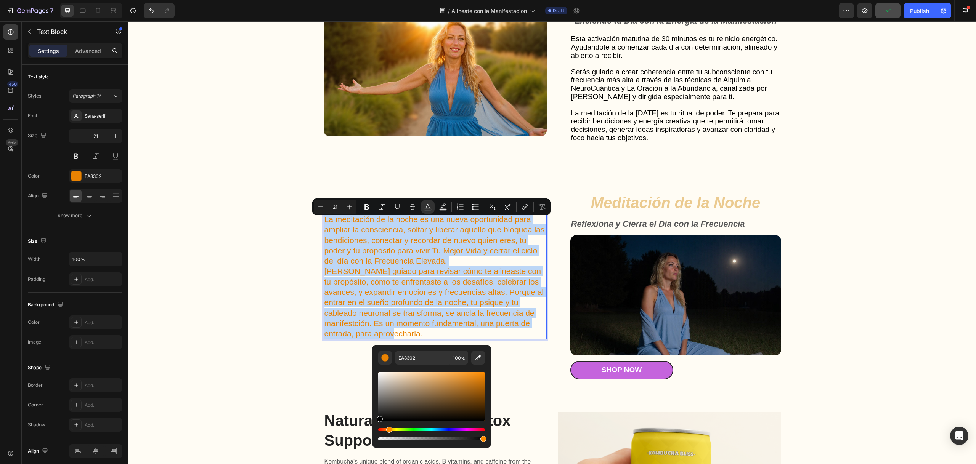
type input "000000"
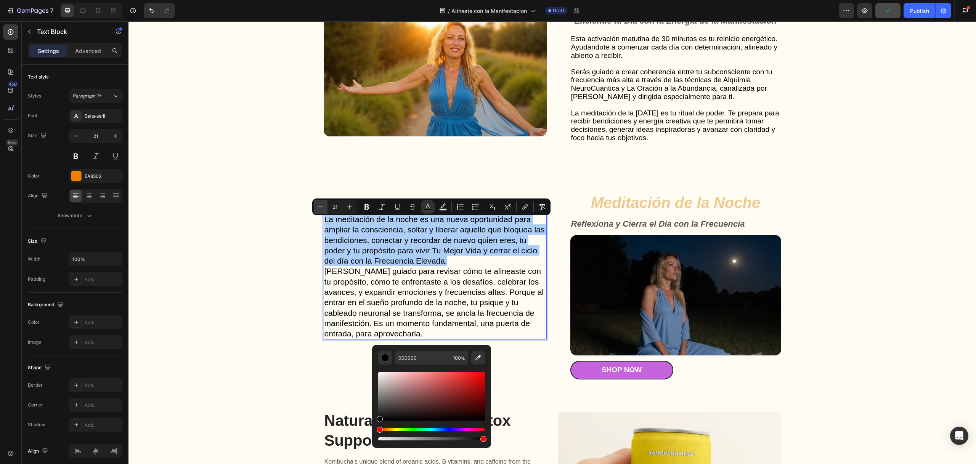
click at [319, 206] on icon "Editor contextual toolbar" at bounding box center [321, 207] width 8 height 8
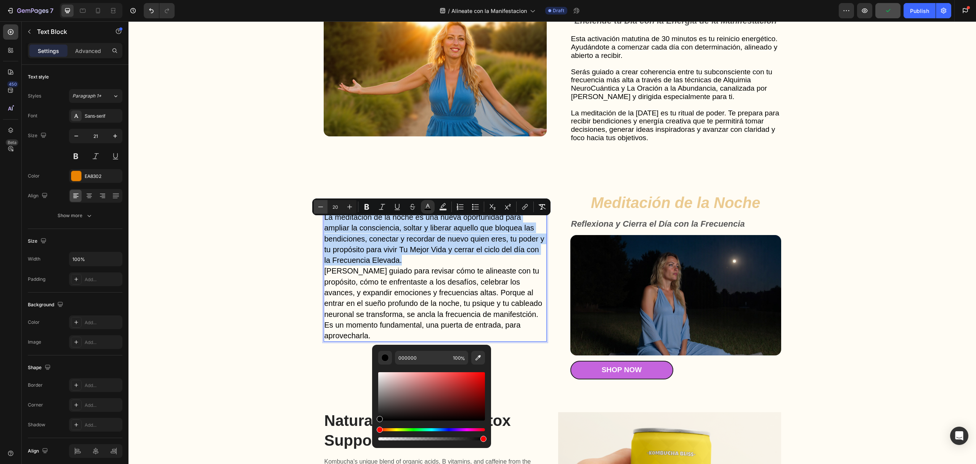
type input "19"
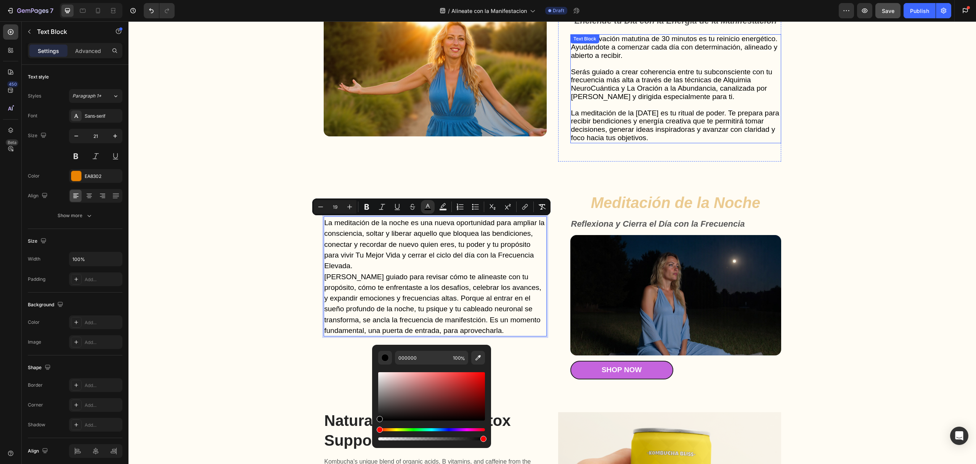
click at [617, 116] on span "La meditación de la [DATE] es tu ritual de poder. Te prepara para recibir bendi…" at bounding box center [675, 125] width 208 height 33
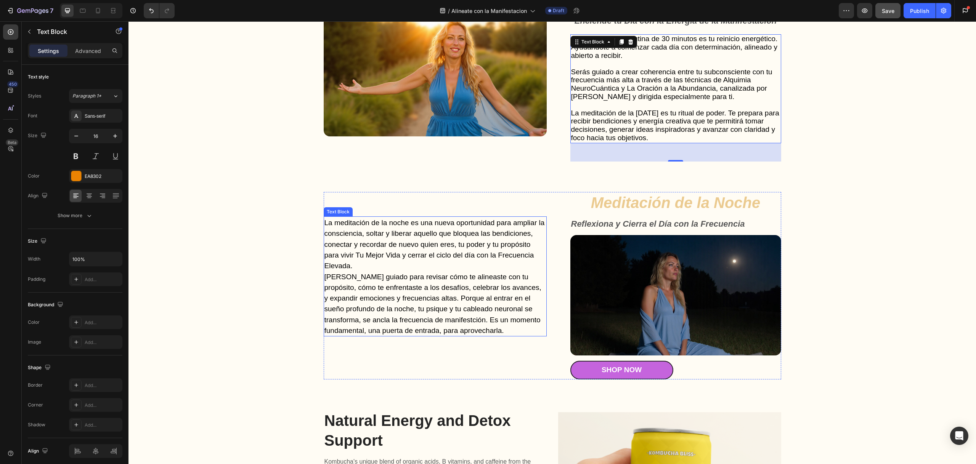
click at [354, 270] on p "La meditación de la noche es una nueva oportunidad para ampliar la consciencia,…" at bounding box center [436, 244] width 222 height 54
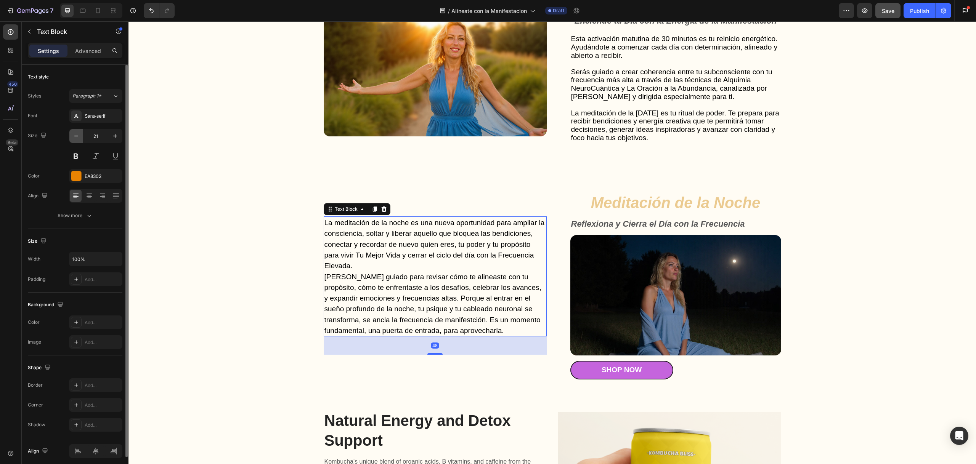
click at [77, 135] on icon "button" at bounding box center [76, 136] width 8 height 8
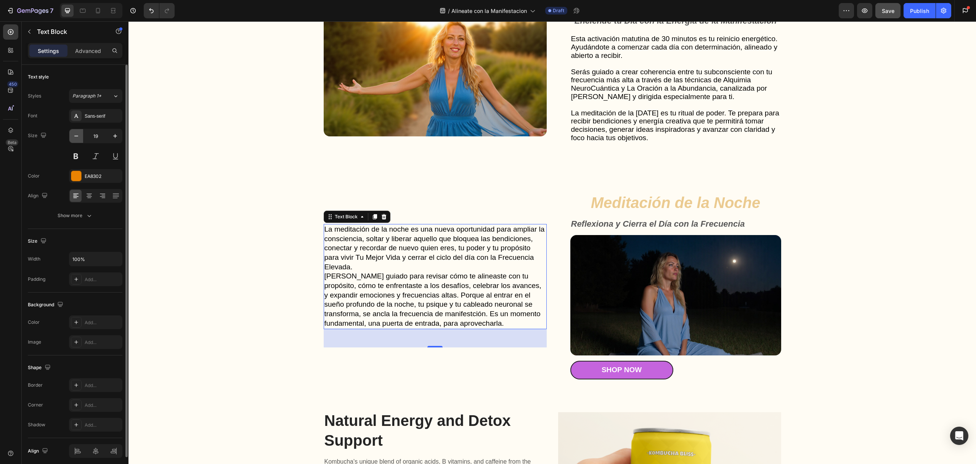
click at [77, 135] on icon "button" at bounding box center [76, 136] width 8 height 8
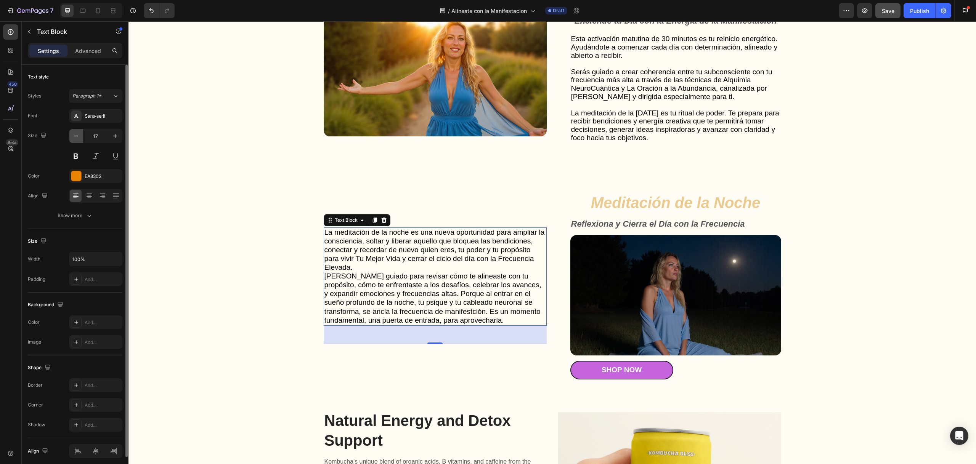
click at [77, 135] on icon "button" at bounding box center [76, 136] width 8 height 8
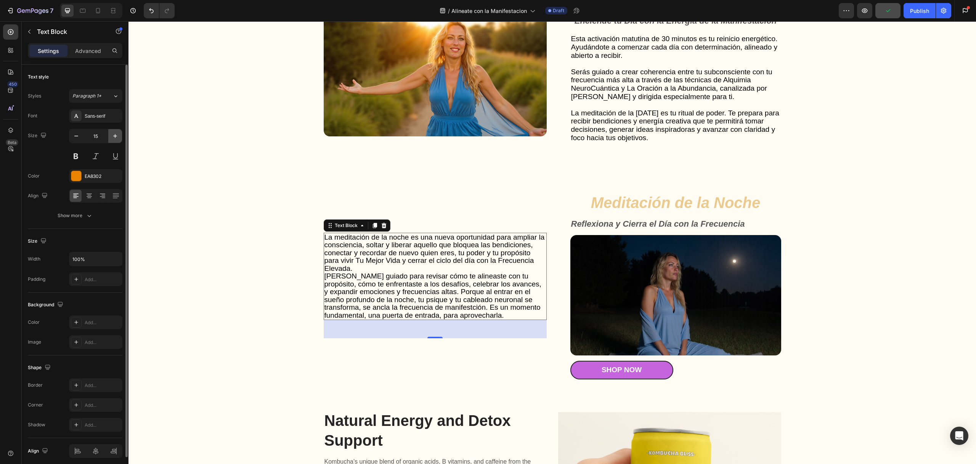
click at [117, 140] on button "button" at bounding box center [115, 136] width 14 height 14
type input "16"
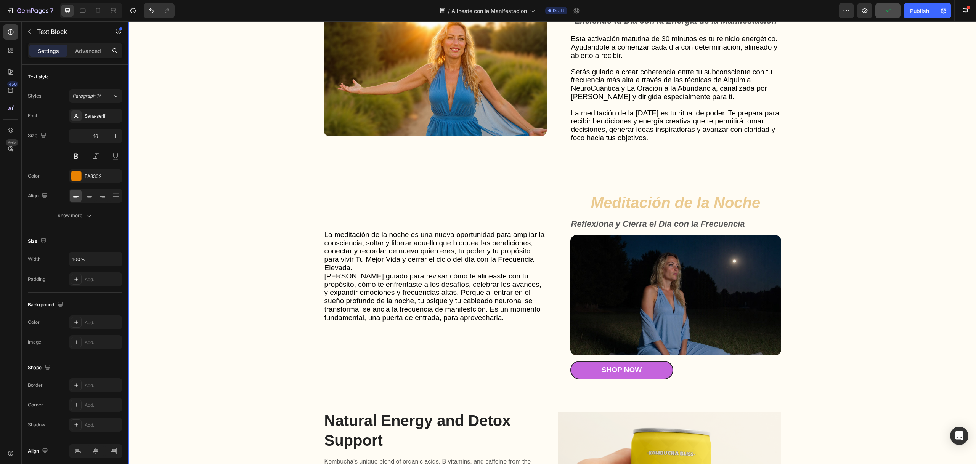
click at [149, 155] on div "Gut Health Powerhouse Heading “He acompañado a miles de personas en procesos de…" at bounding box center [552, 165] width 832 height 820
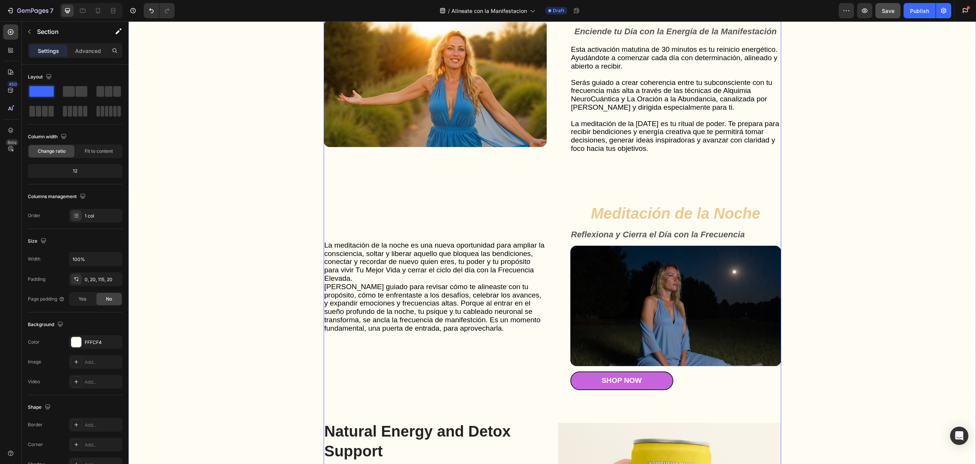
scroll to position [1642, 0]
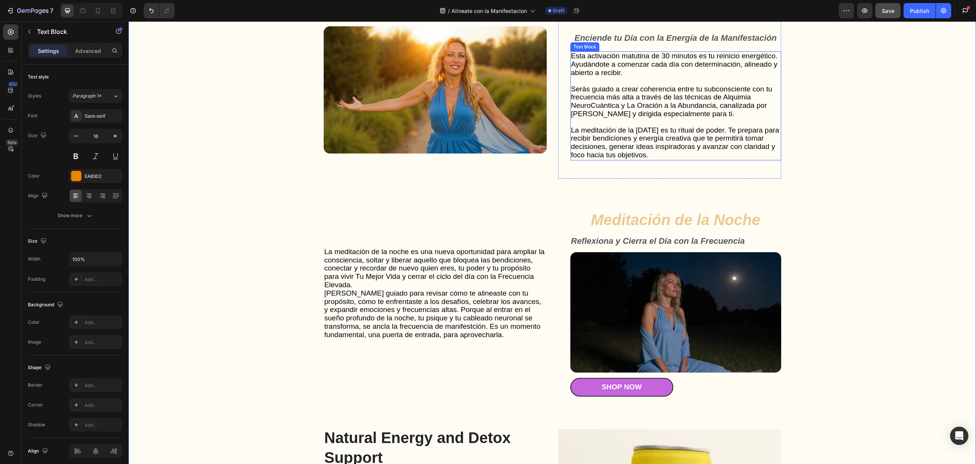
click at [633, 115] on span "Serás guiado a crear coherencia entre tu subconsciente con tu frecuencia más al…" at bounding box center [671, 101] width 201 height 33
click at [635, 67] on span "Esta activación matutina de 30 minutos es tu reinicio energético. Ayudándote a …" at bounding box center [674, 64] width 207 height 25
click at [635, 66] on span "Esta activación matutina de 30 minutos es tu reinicio energético. Ayudándote a …" at bounding box center [674, 64] width 207 height 25
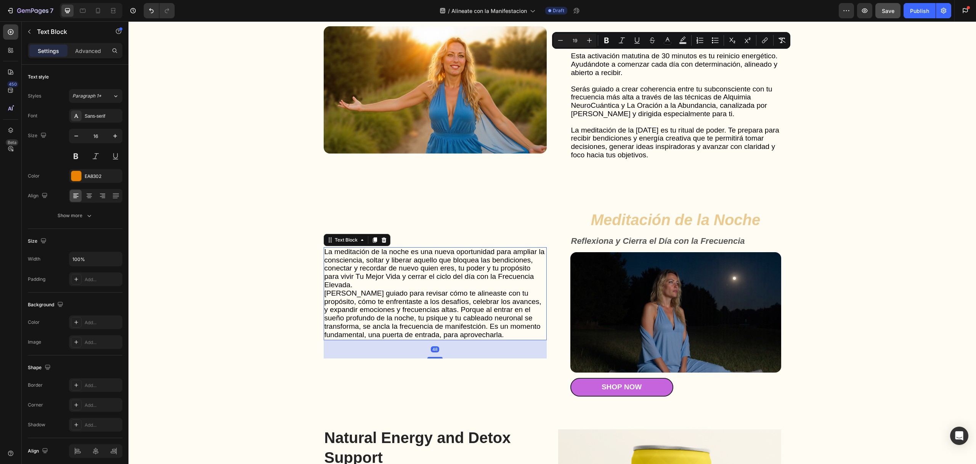
click at [437, 316] on span "[PERSON_NAME] guiado para revisar cómo te alineaste con tu propósito, cómo te e…" at bounding box center [433, 314] width 217 height 50
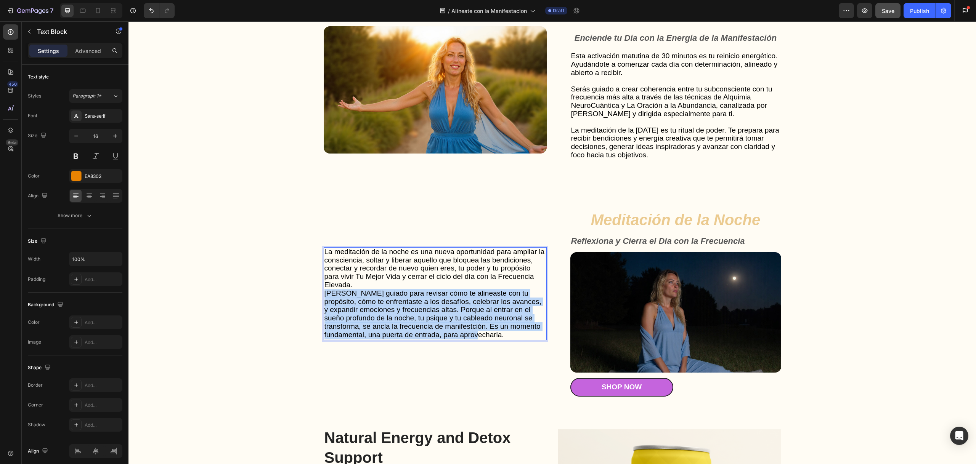
click at [436, 316] on span "[PERSON_NAME] guiado para revisar cómo te alineaste con tu propósito, cómo te e…" at bounding box center [433, 314] width 217 height 50
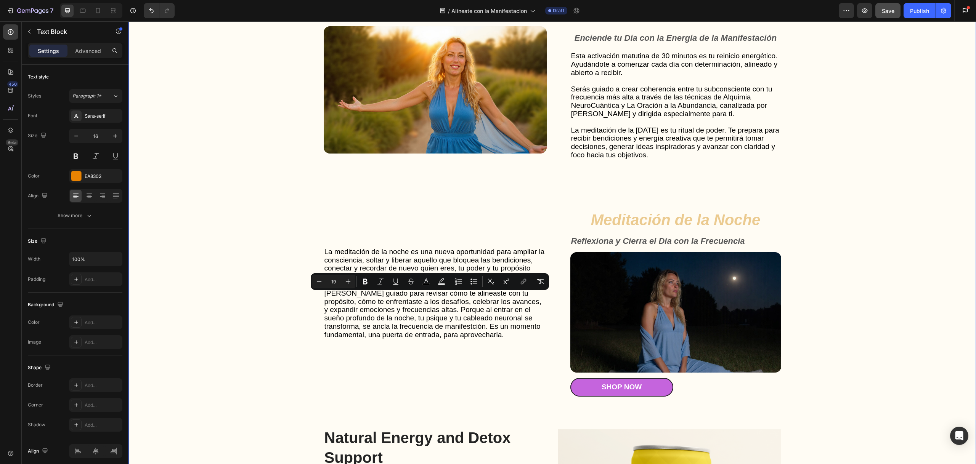
click at [302, 220] on div "Gut Health Powerhouse Heading “He acompañado a miles de personas en procesos de…" at bounding box center [552, 182] width 832 height 820
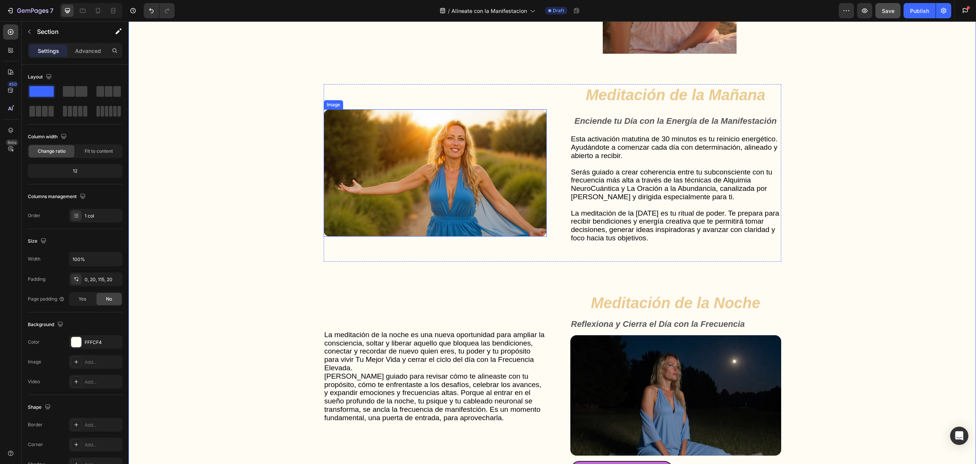
scroll to position [1570, 0]
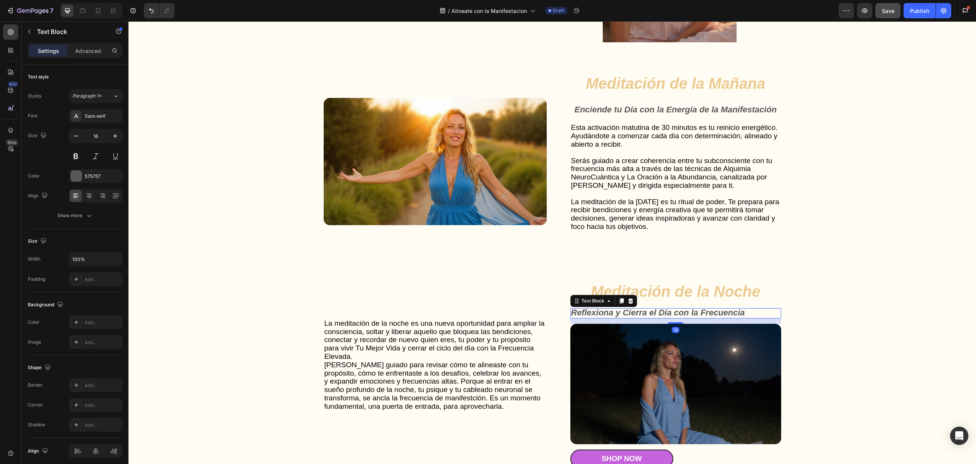
click at [670, 315] on strong "Reflexiona y Cierra el Día con la Frecuencia" at bounding box center [658, 313] width 174 height 10
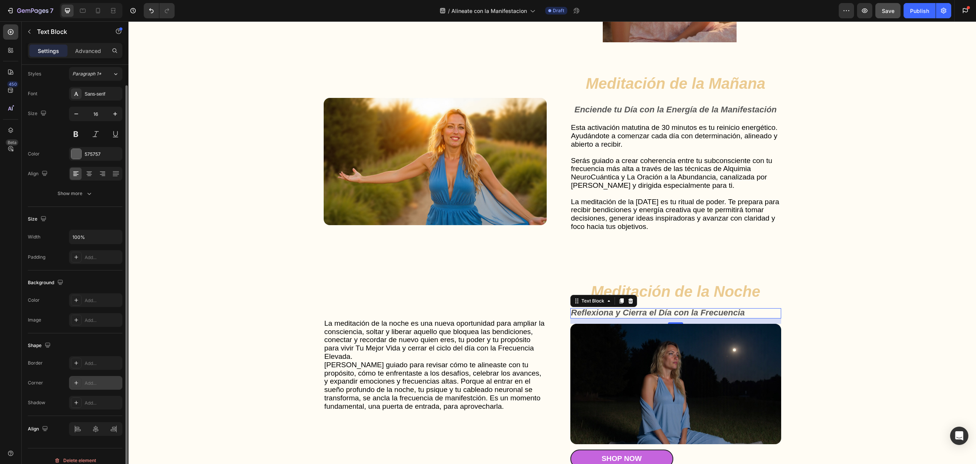
scroll to position [31, 0]
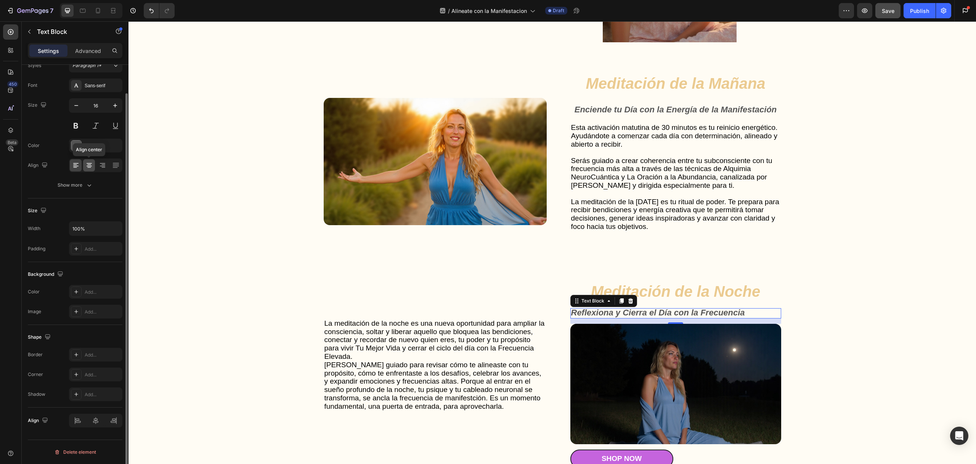
click at [93, 167] on div at bounding box center [89, 165] width 12 height 12
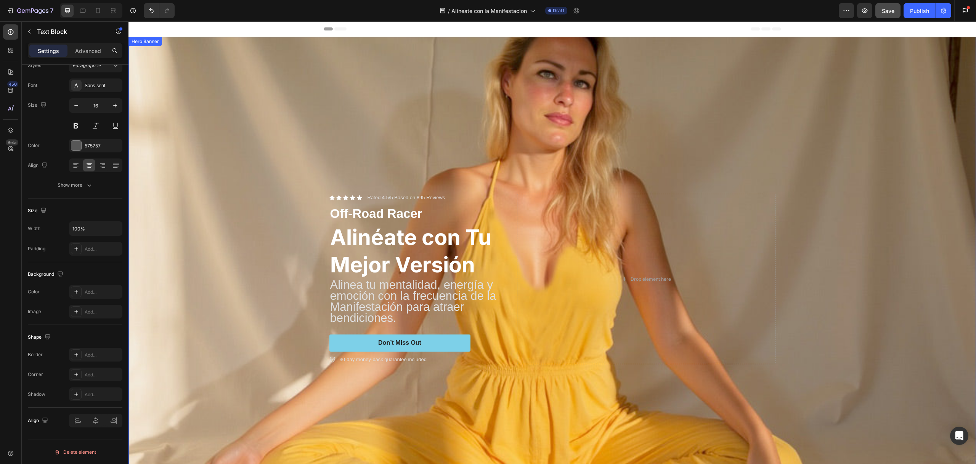
scroll to position [2, 0]
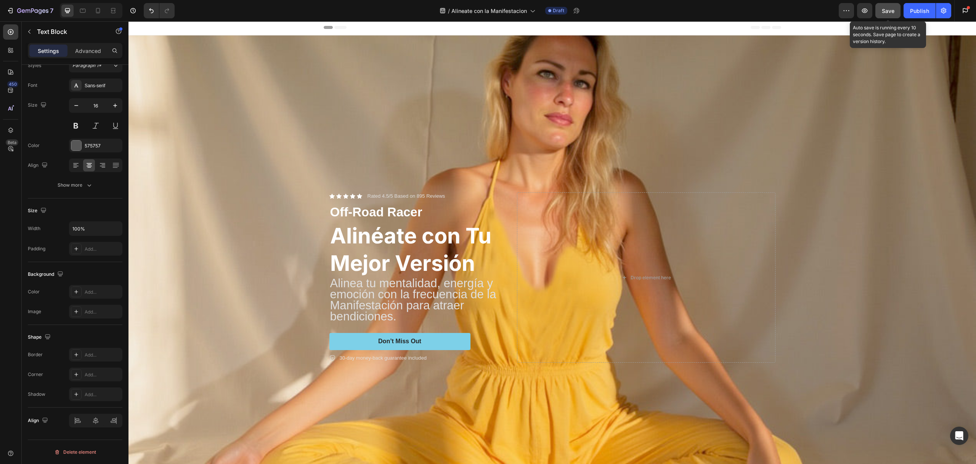
click at [893, 10] on span "Save" at bounding box center [888, 11] width 13 height 6
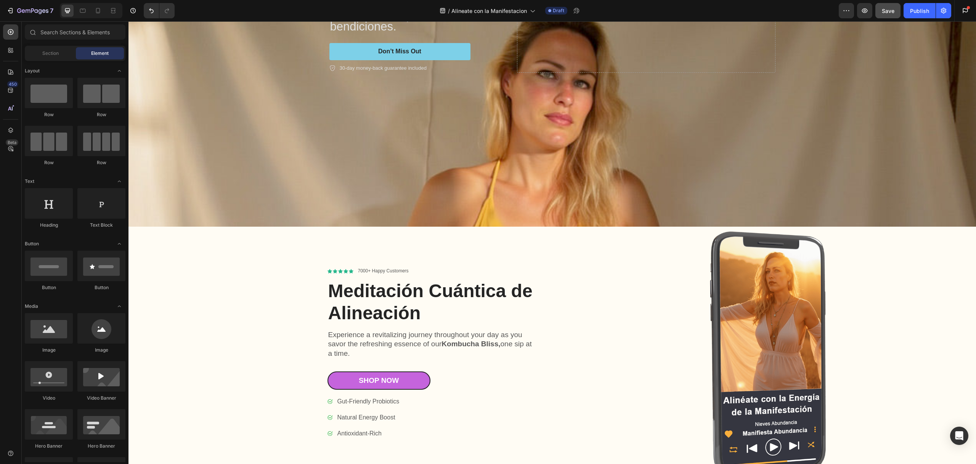
scroll to position [0, 0]
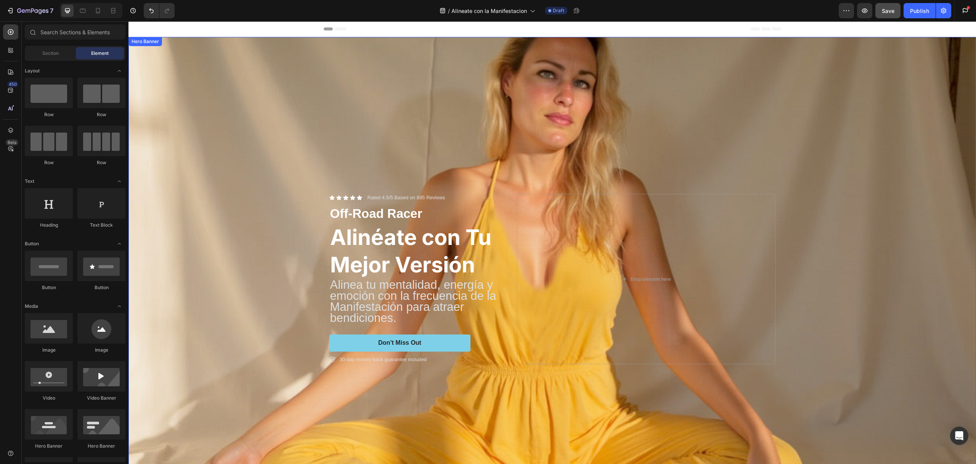
click at [182, 71] on div "Background Image" at bounding box center [553, 242] width 848 height 443
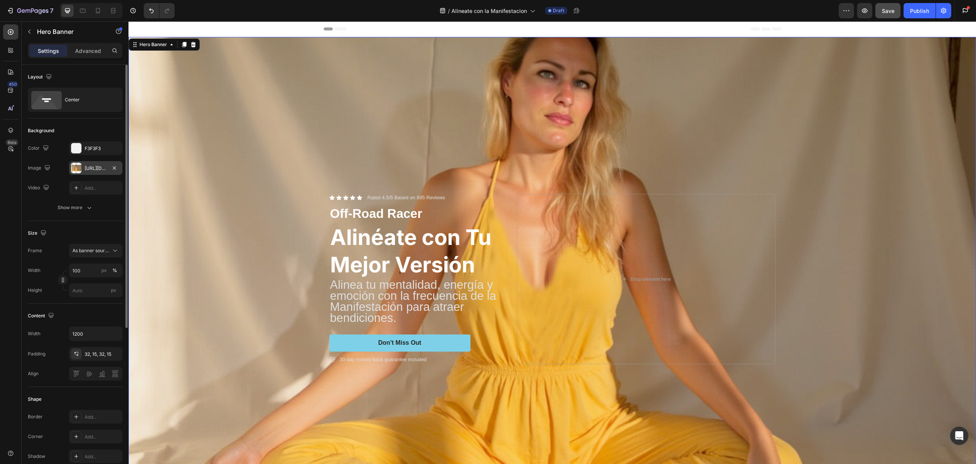
click at [92, 169] on div "[URL][DOMAIN_NAME]" at bounding box center [96, 168] width 22 height 7
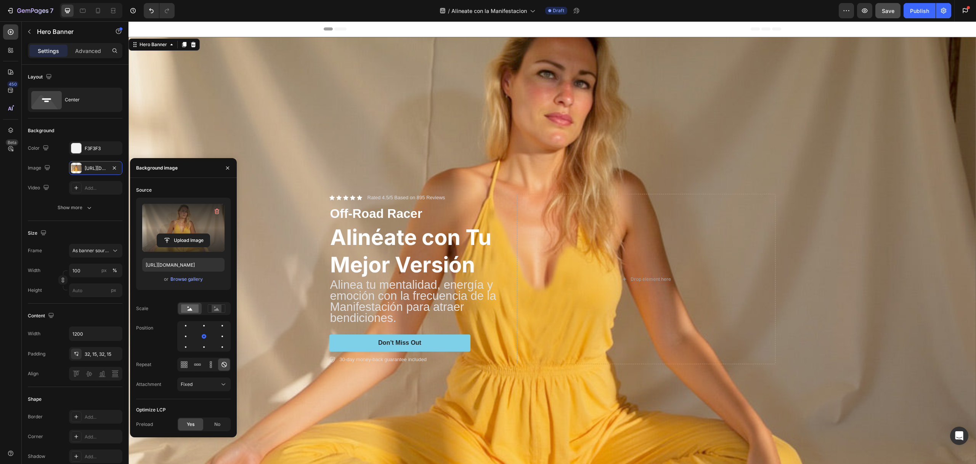
click at [174, 226] on label at bounding box center [183, 228] width 82 height 48
click at [174, 234] on input "file" at bounding box center [183, 240] width 53 height 13
type input "[URL][DOMAIN_NAME]"
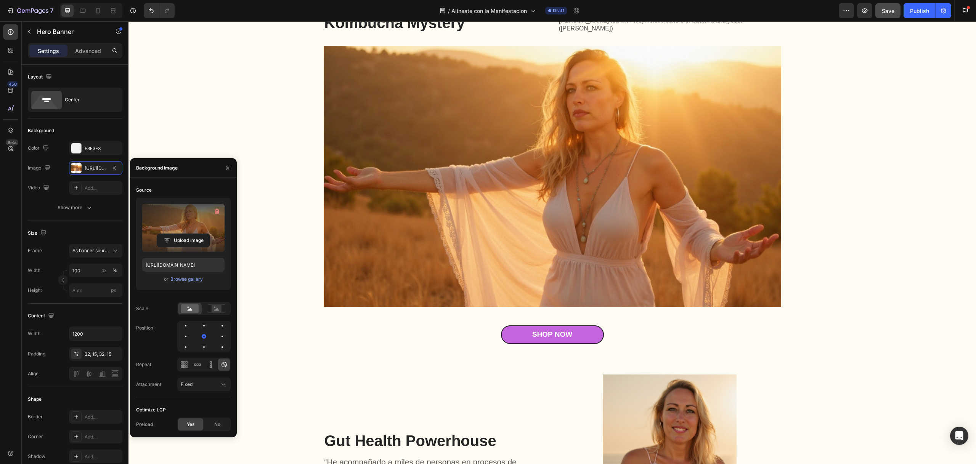
scroll to position [1102, 0]
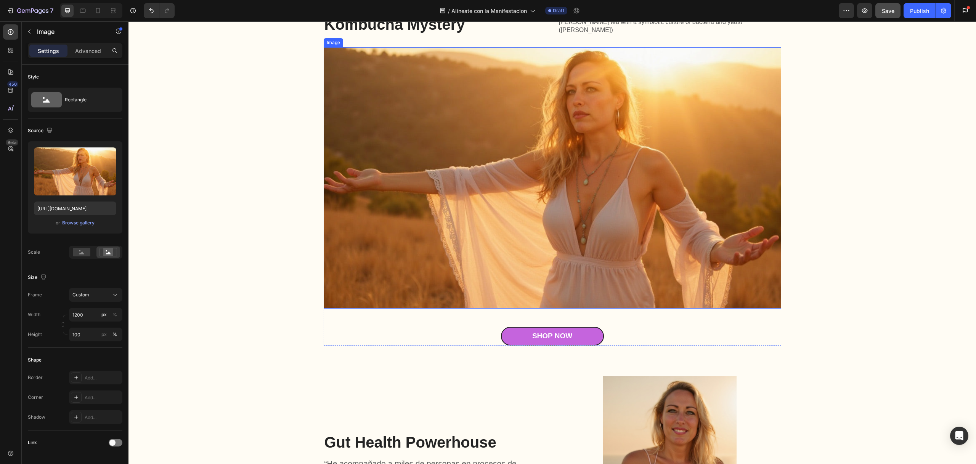
click at [715, 199] on img at bounding box center [553, 178] width 458 height 262
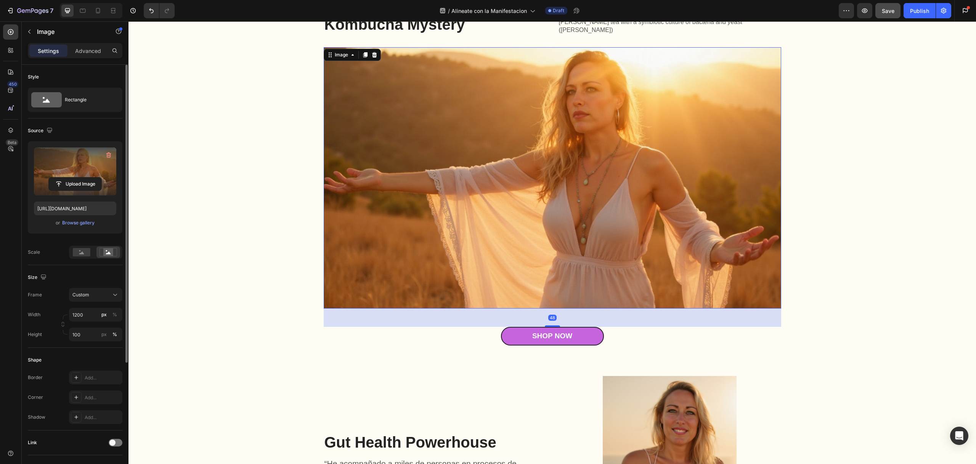
click at [69, 166] on label at bounding box center [75, 172] width 82 height 48
click at [69, 178] on input "file" at bounding box center [75, 184] width 53 height 13
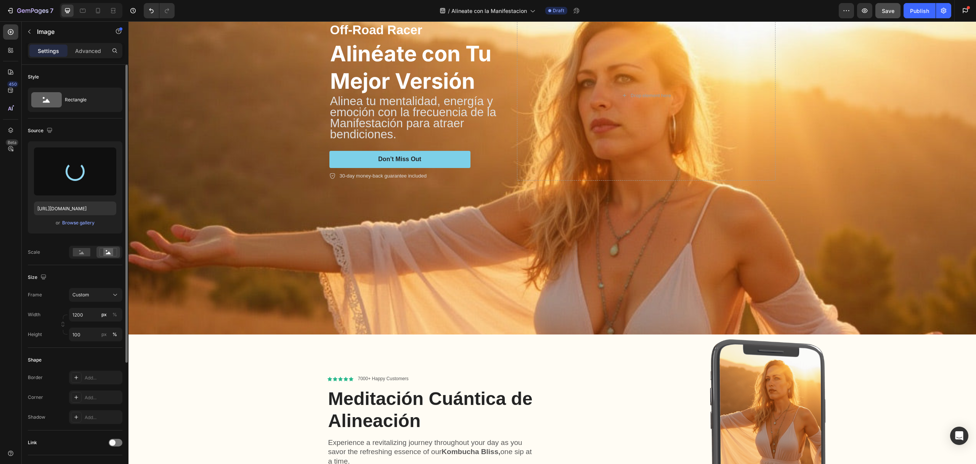
scroll to position [0, 0]
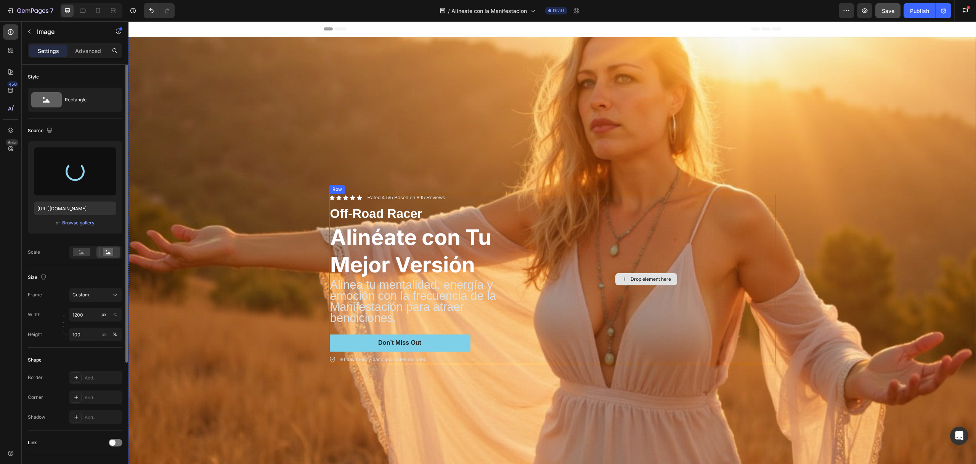
type input "[URL][DOMAIN_NAME]"
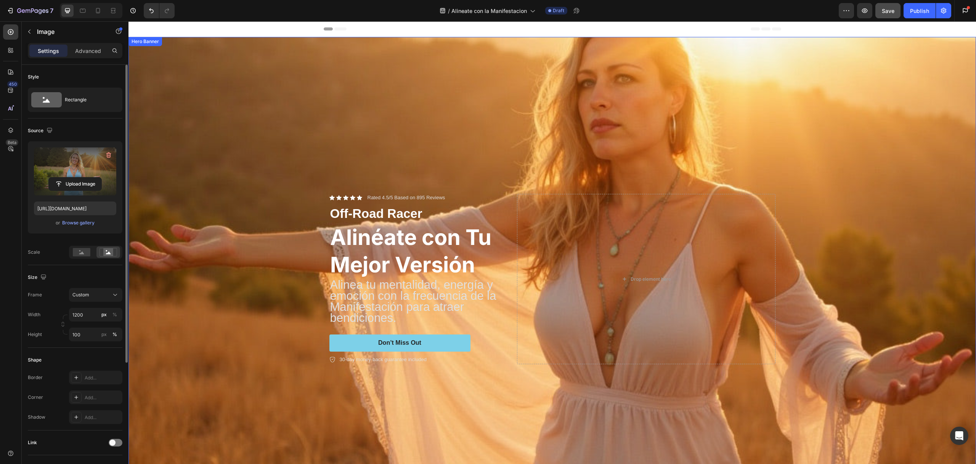
click at [149, 43] on div "Hero Banner" at bounding box center [145, 41] width 31 height 7
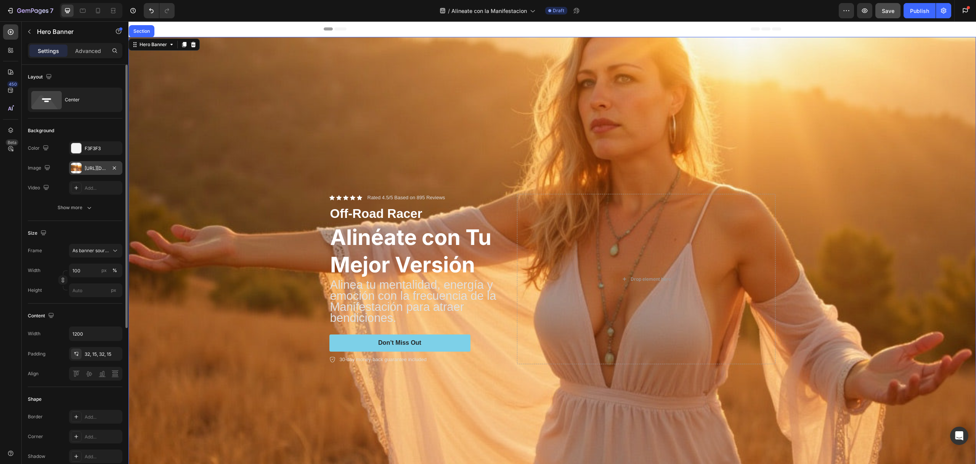
click at [93, 171] on div "[URL][DOMAIN_NAME]" at bounding box center [96, 168] width 22 height 7
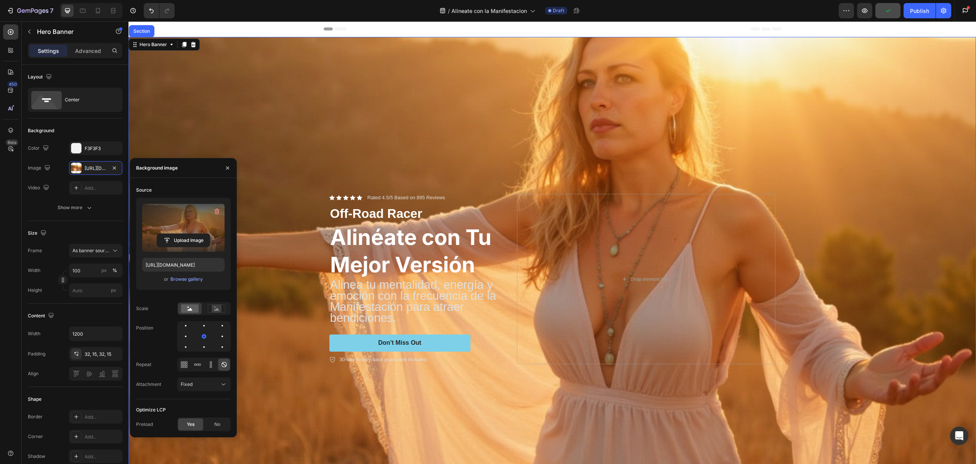
click at [153, 224] on label at bounding box center [183, 228] width 82 height 48
click at [157, 234] on input "file" at bounding box center [183, 240] width 53 height 13
click at [342, 137] on div "Background Image" at bounding box center [553, 242] width 848 height 443
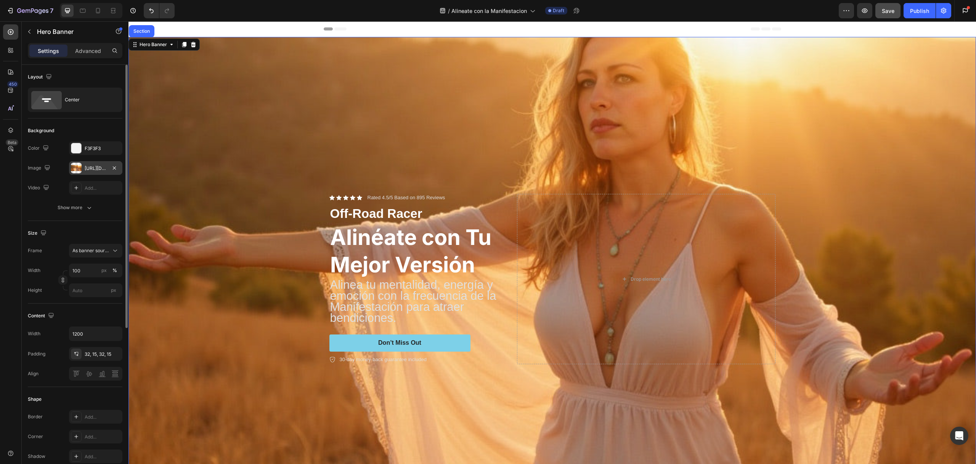
click at [96, 172] on div "[URL][DOMAIN_NAME]" at bounding box center [95, 168] width 53 height 14
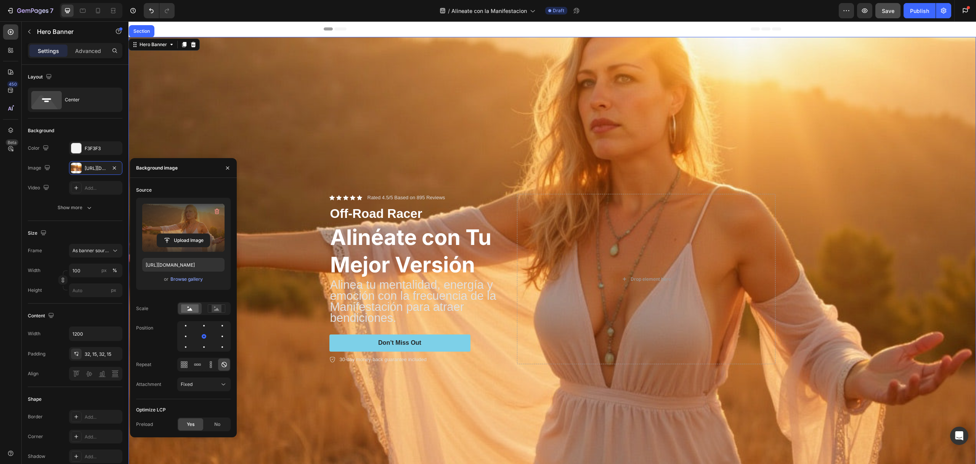
click at [196, 229] on label at bounding box center [183, 228] width 82 height 48
click at [196, 234] on input "file" at bounding box center [183, 240] width 53 height 13
type input "[URL][DOMAIN_NAME]"
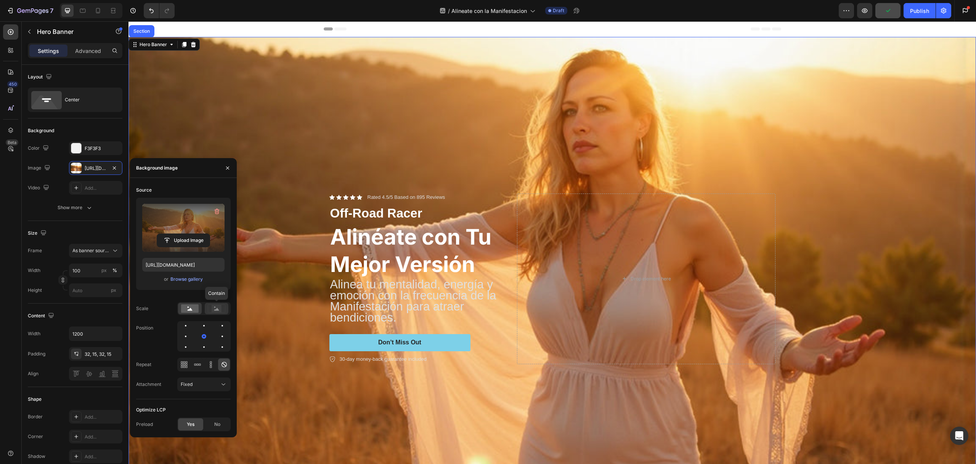
click at [210, 308] on icon at bounding box center [217, 309] width 18 height 8
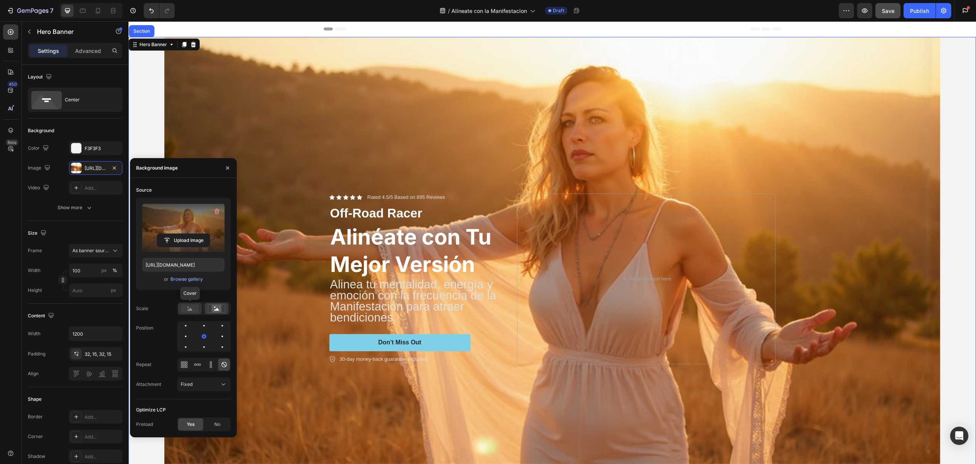
click at [185, 306] on rect at bounding box center [190, 309] width 18 height 8
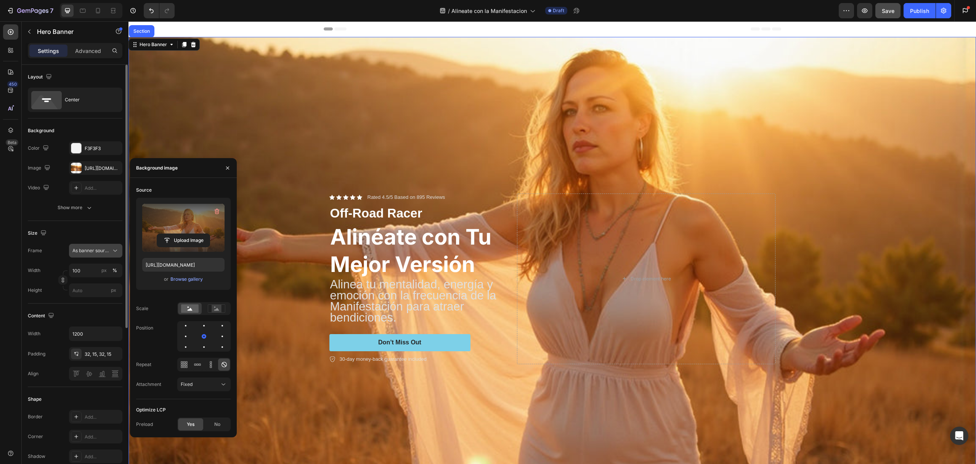
click at [102, 249] on span "As banner source" at bounding box center [90, 250] width 37 height 7
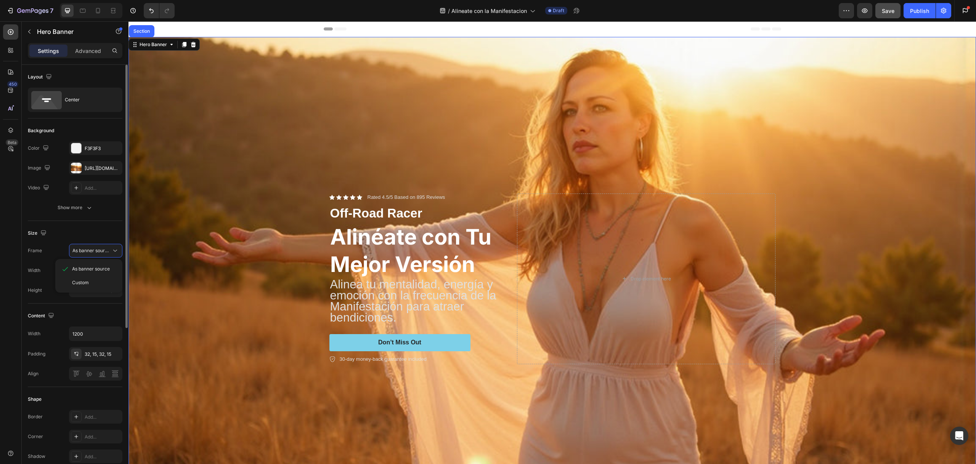
click at [107, 279] on div "Custom" at bounding box center [88, 283] width 61 height 14
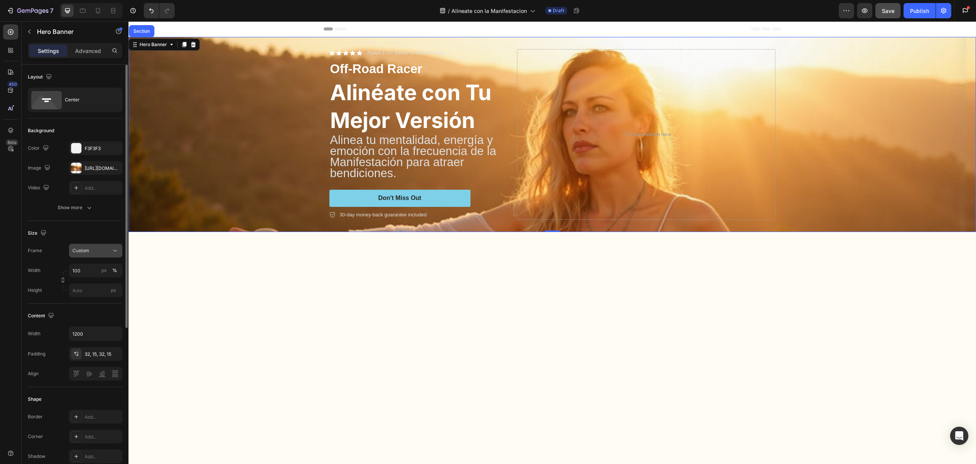
click at [104, 250] on div "Custom" at bounding box center [90, 250] width 37 height 7
click at [99, 272] on div "As banner source" at bounding box center [88, 269] width 61 height 14
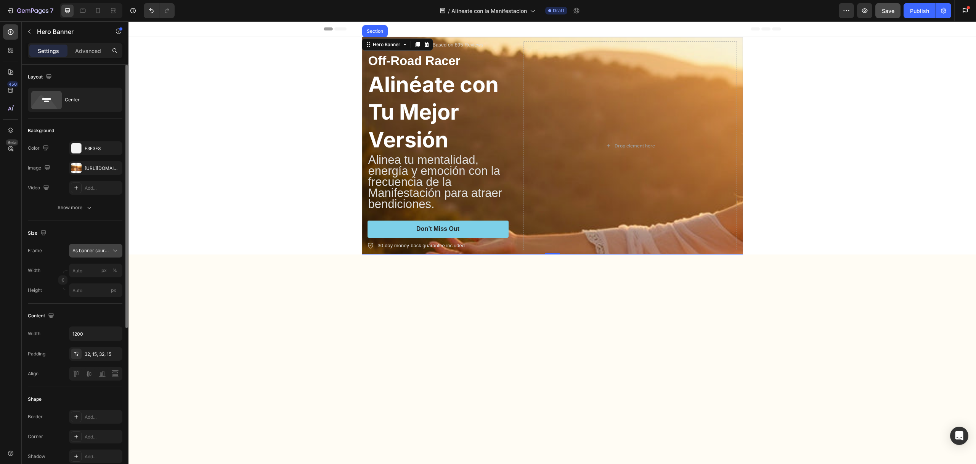
click at [102, 252] on span "As banner source" at bounding box center [90, 250] width 37 height 7
click at [99, 276] on div "Custom" at bounding box center [88, 283] width 61 height 14
click at [149, 9] on icon "Undo/Redo" at bounding box center [152, 11] width 8 height 8
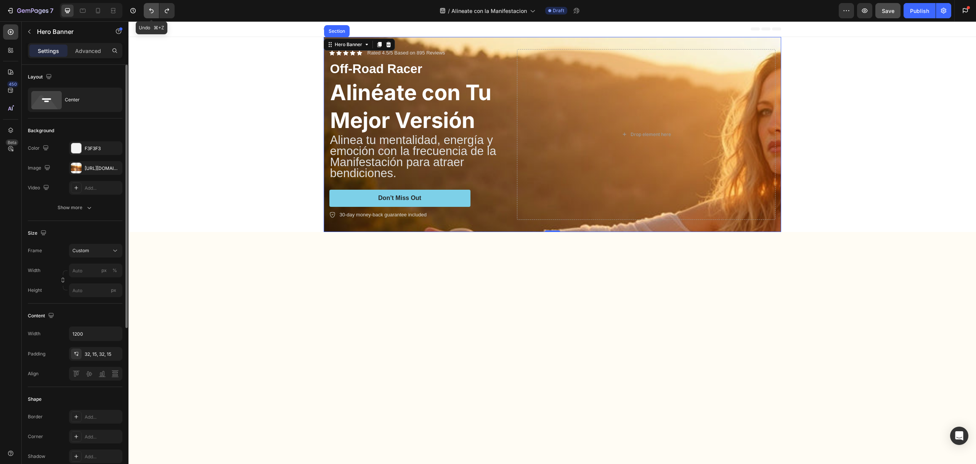
click at [149, 9] on icon "Undo/Redo" at bounding box center [152, 11] width 8 height 8
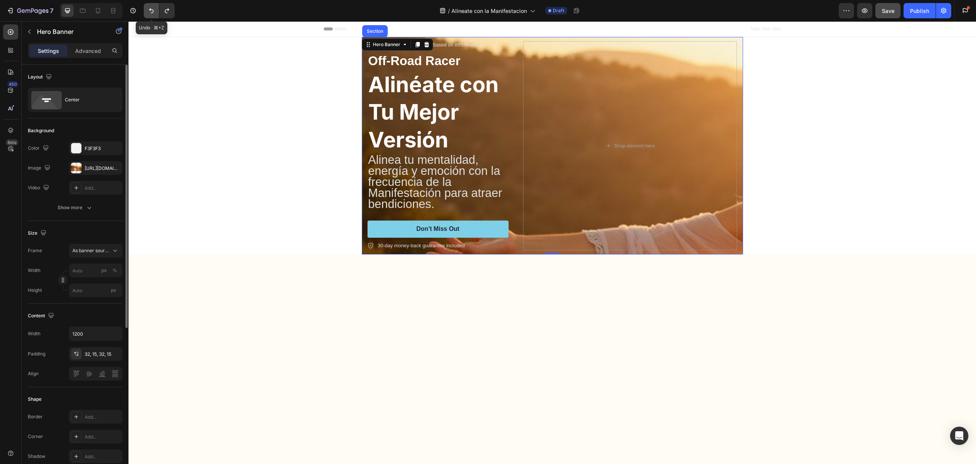
click at [149, 9] on icon "Undo/Redo" at bounding box center [152, 11] width 8 height 8
type input "100"
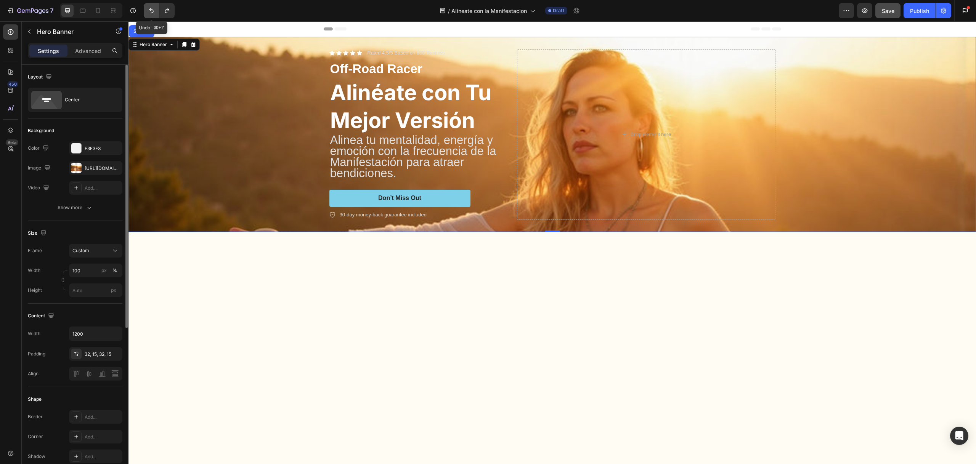
click at [149, 9] on icon "Undo/Redo" at bounding box center [152, 11] width 8 height 8
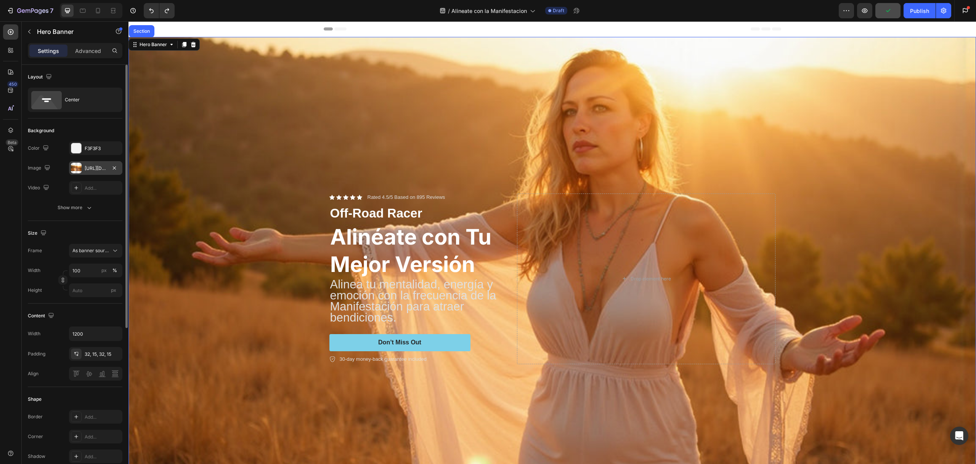
click at [94, 167] on div "[URL][DOMAIN_NAME]" at bounding box center [96, 168] width 22 height 7
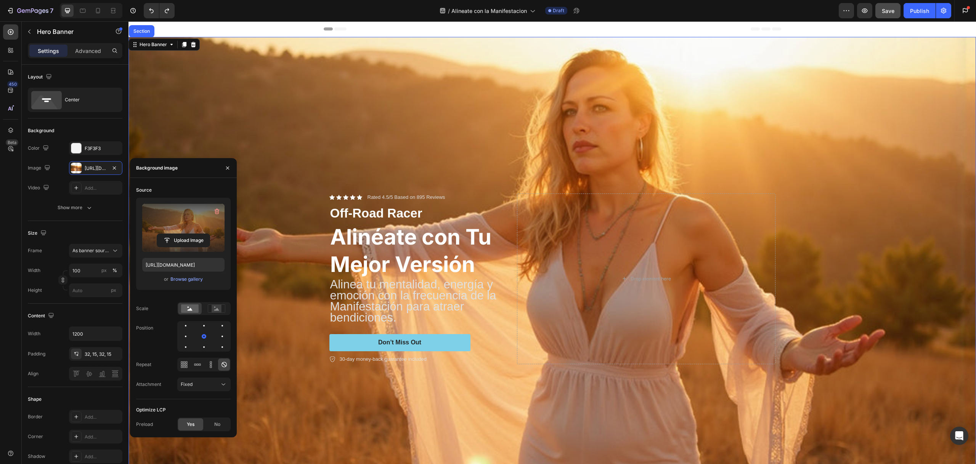
click at [175, 217] on label at bounding box center [183, 228] width 82 height 48
click at [175, 234] on input "file" at bounding box center [183, 240] width 53 height 13
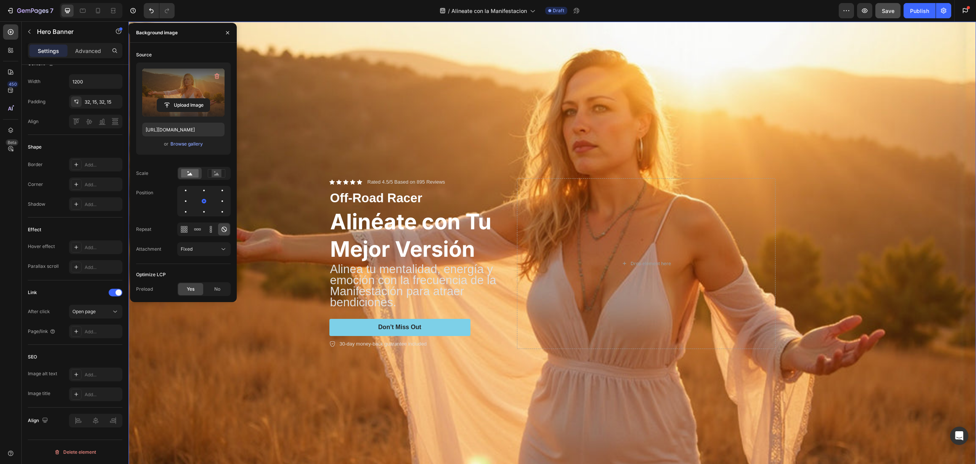
scroll to position [17, 0]
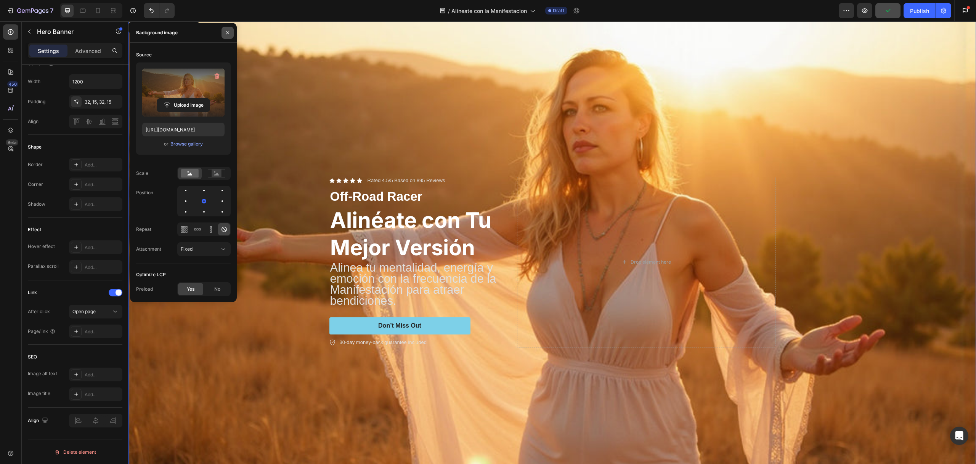
click at [227, 31] on icon "button" at bounding box center [228, 33] width 6 height 6
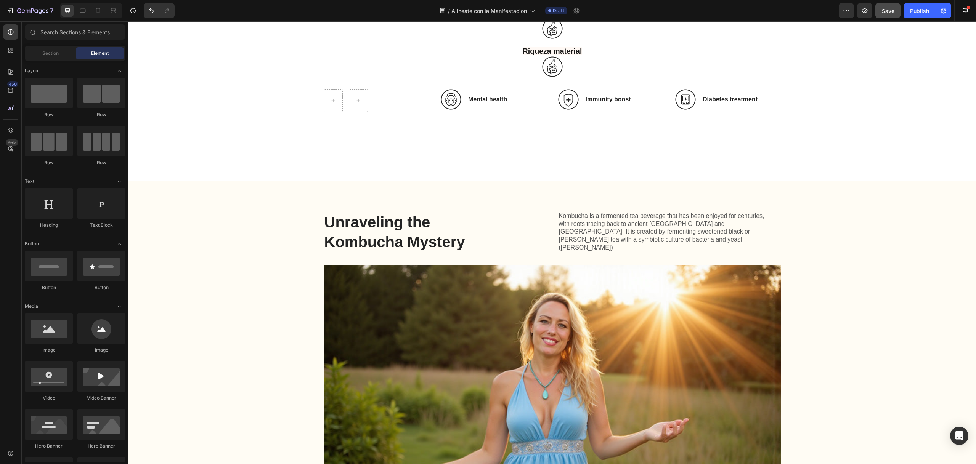
scroll to position [751, 0]
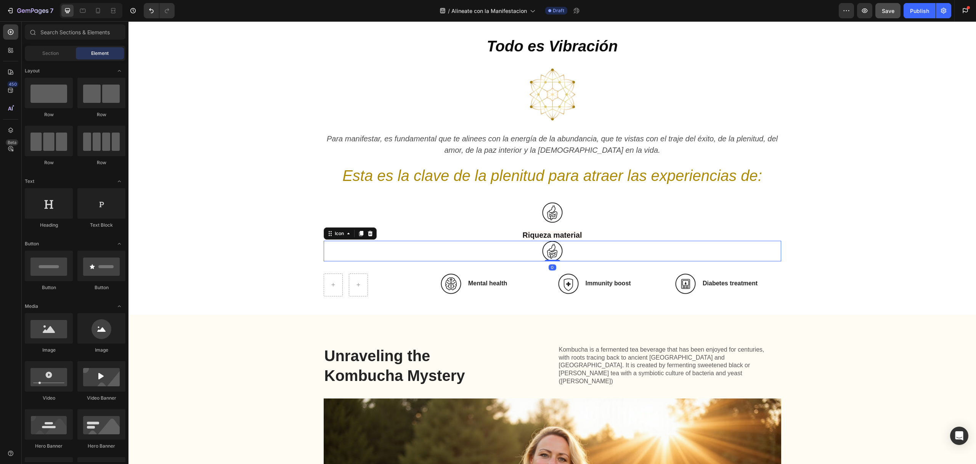
click at [555, 246] on icon at bounding box center [552, 251] width 21 height 21
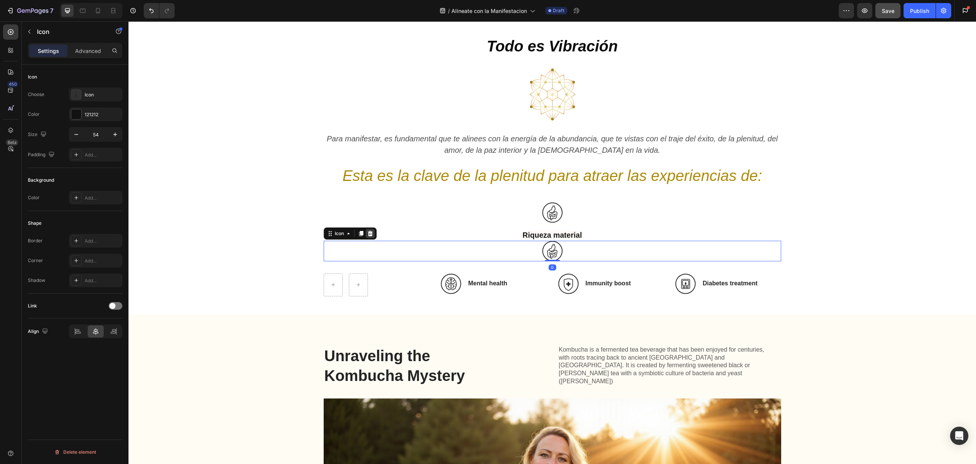
click at [368, 234] on icon at bounding box center [370, 234] width 6 height 6
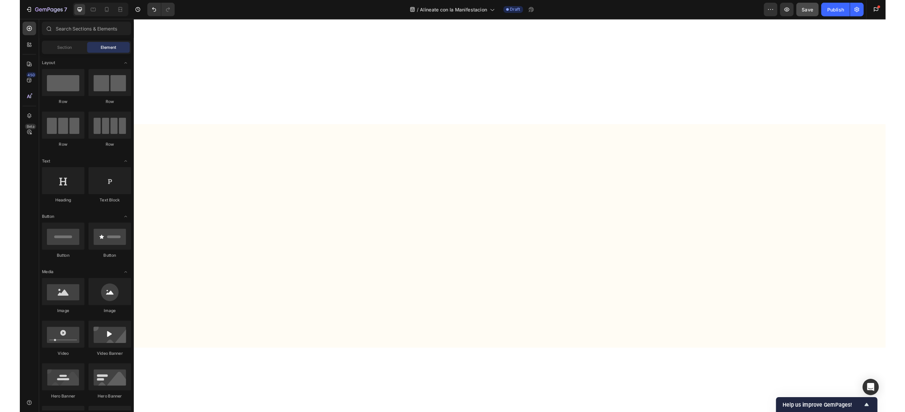
scroll to position [0, 0]
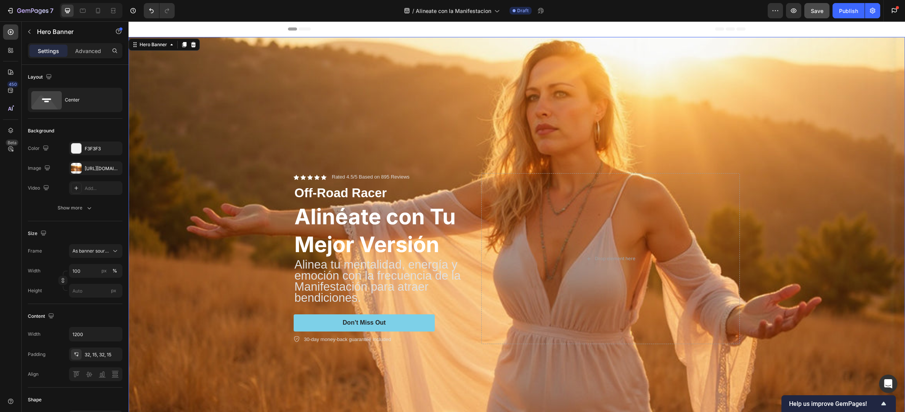
click at [637, 131] on div "Background Image" at bounding box center [517, 217] width 776 height 390
click at [194, 99] on div "Background Image" at bounding box center [517, 217] width 776 height 390
click at [91, 165] on div "[URL][DOMAIN_NAME]" at bounding box center [96, 168] width 22 height 7
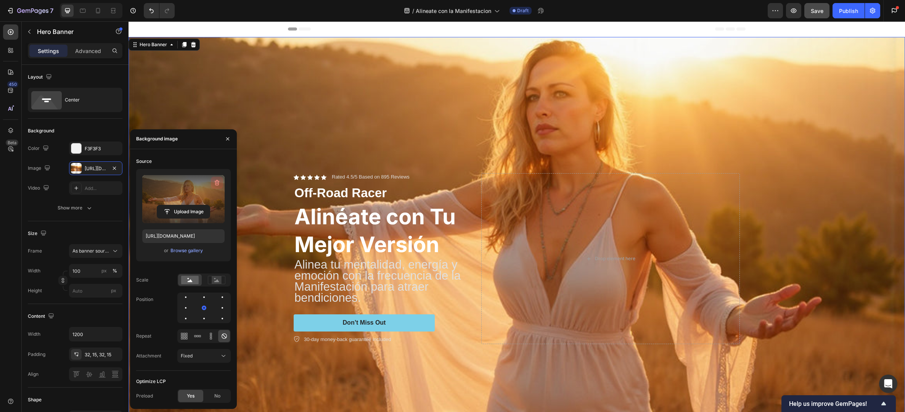
click at [212, 182] on button "button" at bounding box center [217, 183] width 12 height 12
type input "Auto"
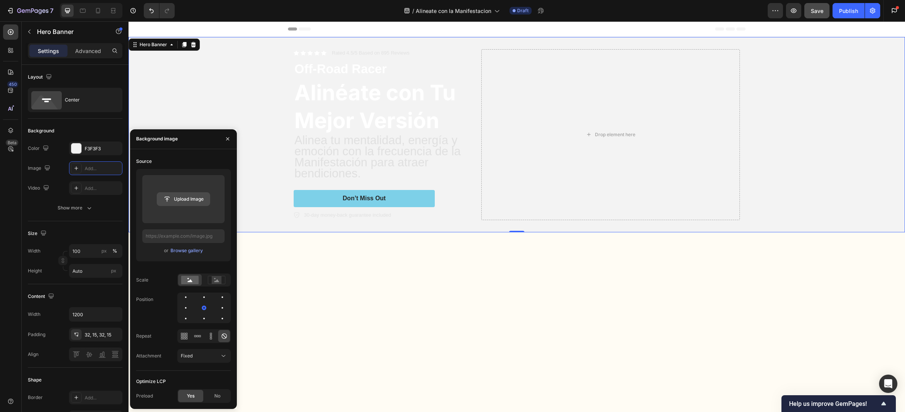
drag, startPoint x: 198, startPoint y: 190, endPoint x: 200, endPoint y: 194, distance: 4.5
click at [199, 192] on div "Upload Image" at bounding box center [183, 199] width 82 height 48
click at [169, 205] on input "file" at bounding box center [183, 199] width 53 height 13
click at [225, 139] on icon "button" at bounding box center [228, 139] width 6 height 6
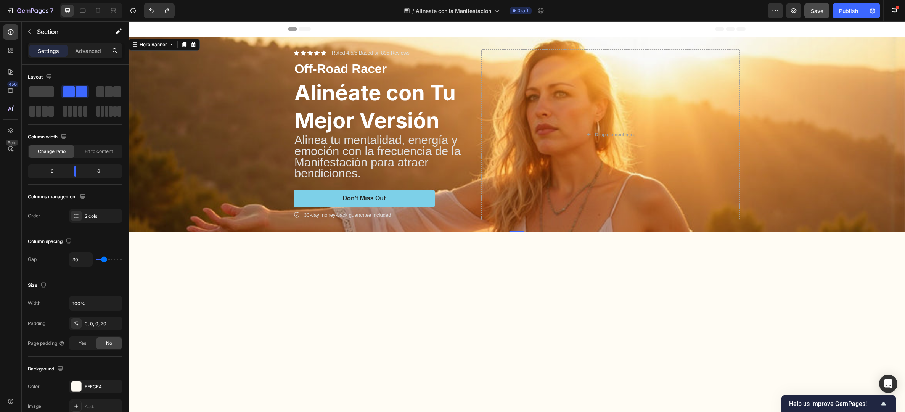
click at [363, 271] on div at bounding box center [517, 358] width 776 height 252
click at [150, 12] on icon "Undo/Redo" at bounding box center [152, 11] width 8 height 8
click at [167, 10] on icon "Undo/Redo" at bounding box center [167, 11] width 8 height 8
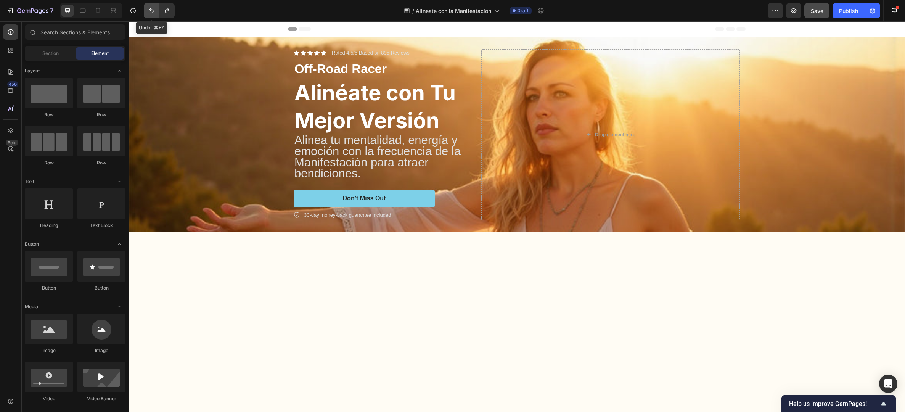
click at [151, 11] on icon "Undo/Redo" at bounding box center [152, 11] width 8 height 8
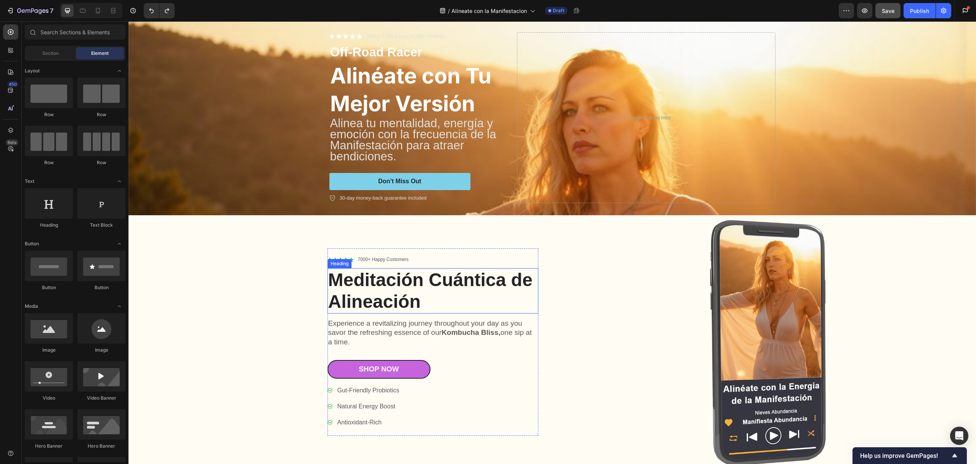
scroll to position [22, 0]
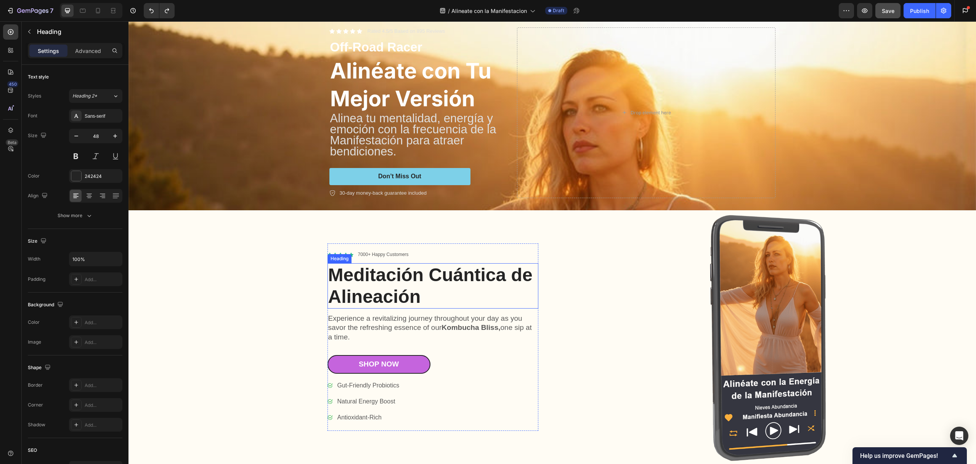
click at [420, 295] on h1 "Meditación Cuántica de Alineación" at bounding box center [433, 286] width 211 height 45
click at [415, 297] on h1 "Meditación Cuántica de Alineación" at bounding box center [433, 286] width 211 height 45
click at [415, 297] on p "Meditación Cuántica de Alineación" at bounding box center [432, 286] width 209 height 44
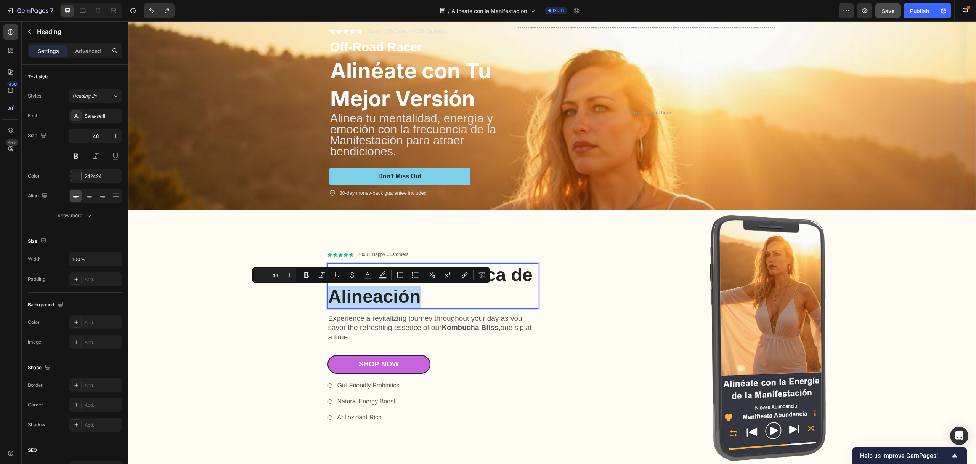
drag, startPoint x: 429, startPoint y: 297, endPoint x: 327, endPoint y: 298, distance: 101.8
click at [328, 298] on p "Meditación Cuántica de Alineación" at bounding box center [432, 286] width 209 height 44
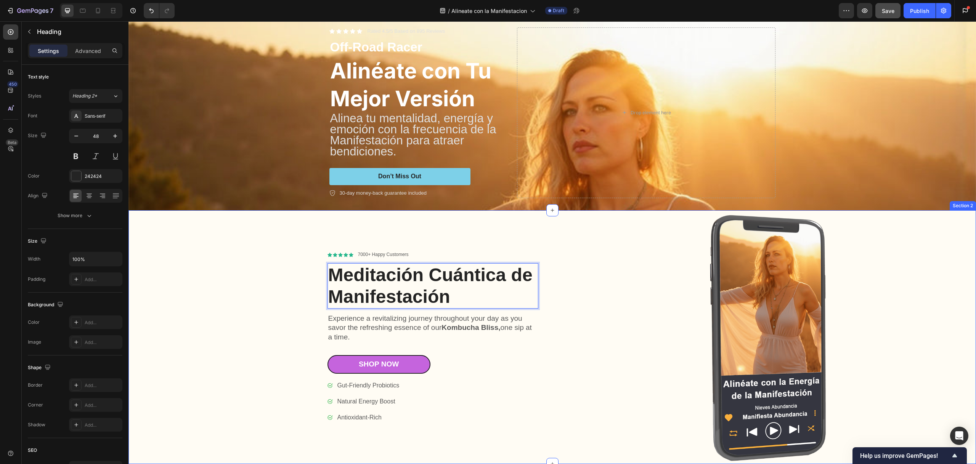
click at [268, 369] on div "Icon Icon Icon Icon Icon Icon List 7000+ Happy Customers Text Block Row Meditac…" at bounding box center [343, 338] width 415 height 254
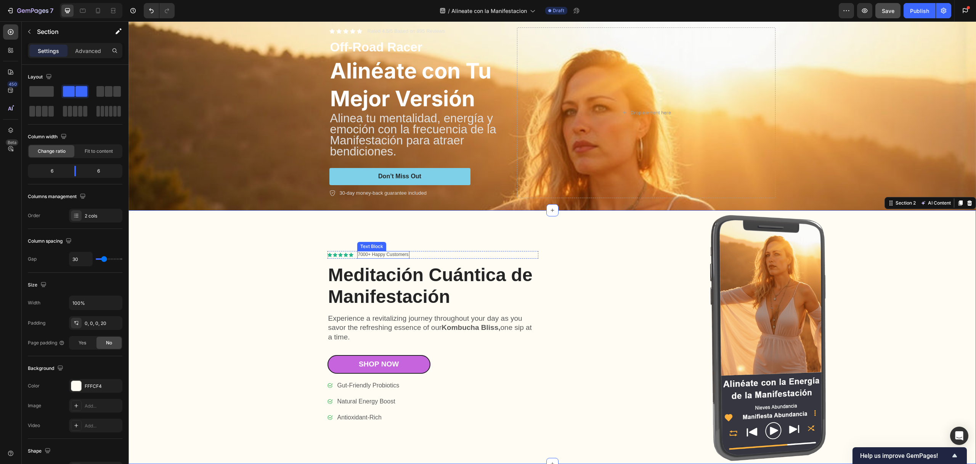
click at [382, 259] on div "Icon Icon Icon Icon Icon Icon List 7000+ Happy Customers Text Block Row Meditac…" at bounding box center [433, 337] width 211 height 172
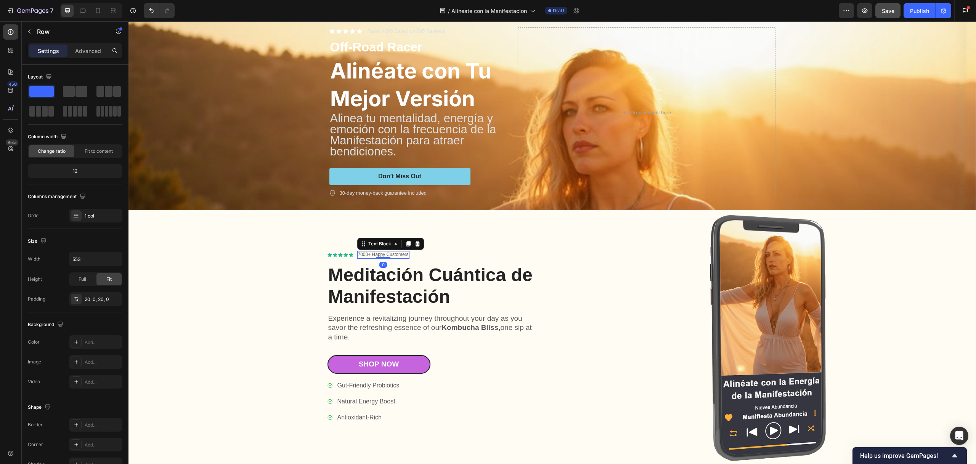
click at [365, 256] on p "7000+ Happy Customers" at bounding box center [383, 255] width 51 height 6
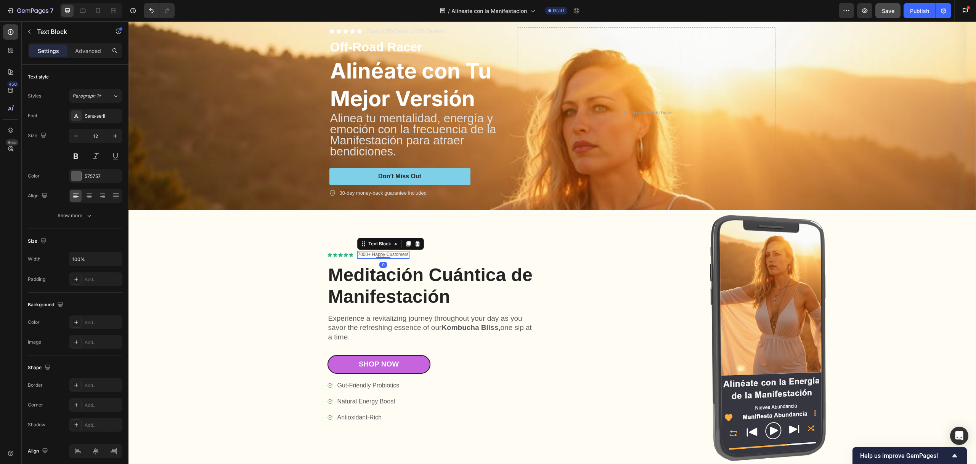
click at [364, 256] on p "7000+ Happy Customers" at bounding box center [383, 255] width 51 height 6
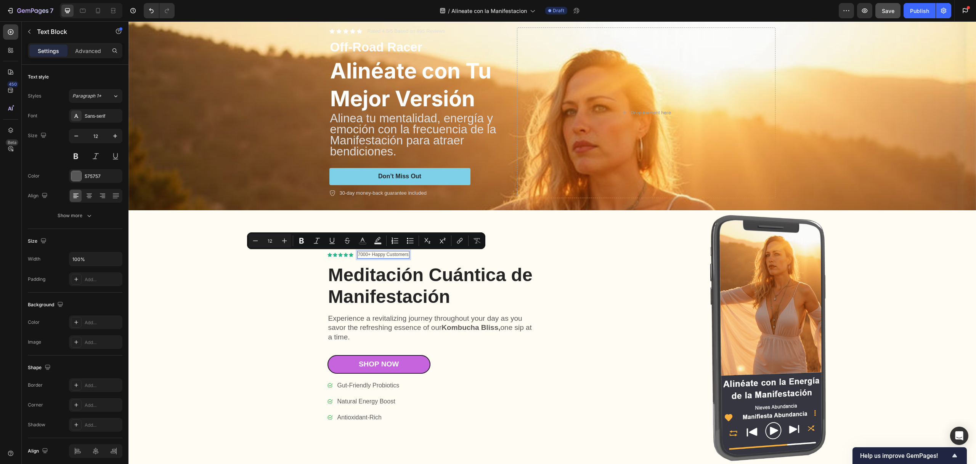
click at [361, 256] on p "7000+ Happy Customers" at bounding box center [383, 255] width 51 height 6
drag, startPoint x: 365, startPoint y: 256, endPoint x: 355, endPoint y: 255, distance: 9.5
click at [358, 255] on p "7000+ Happy Customers" at bounding box center [383, 255] width 51 height 6
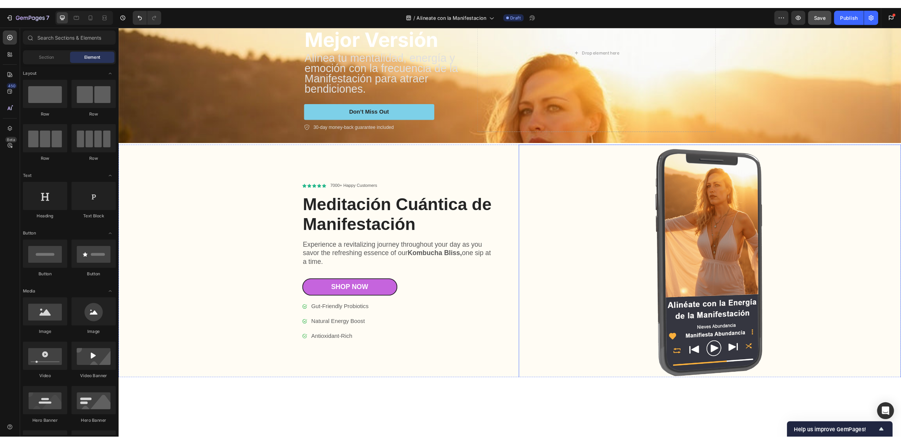
scroll to position [0, 0]
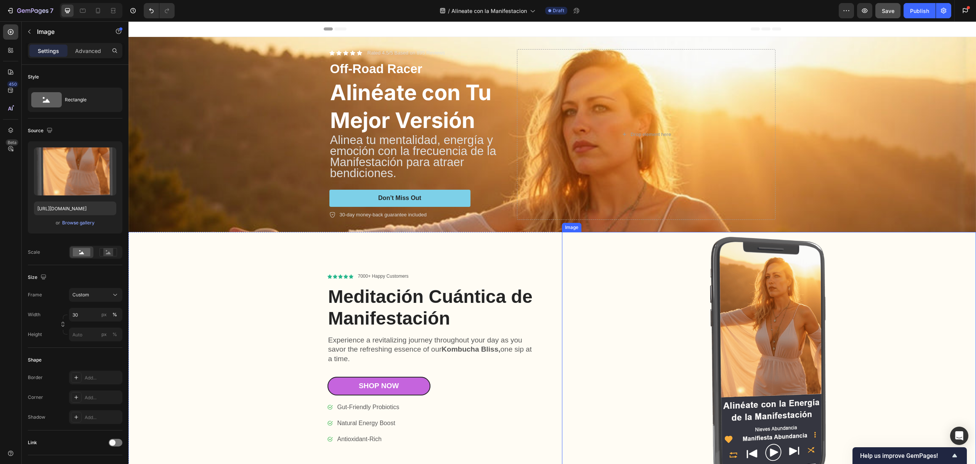
click at [780, 329] on img at bounding box center [769, 359] width 124 height 254
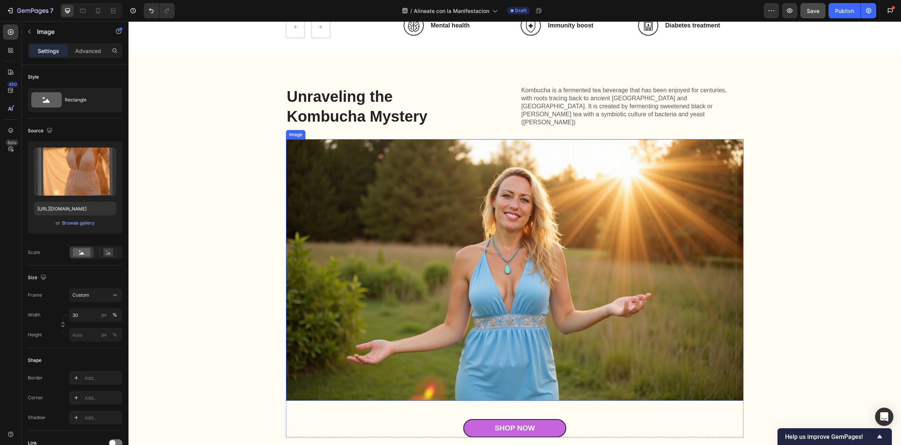
scroll to position [712, 0]
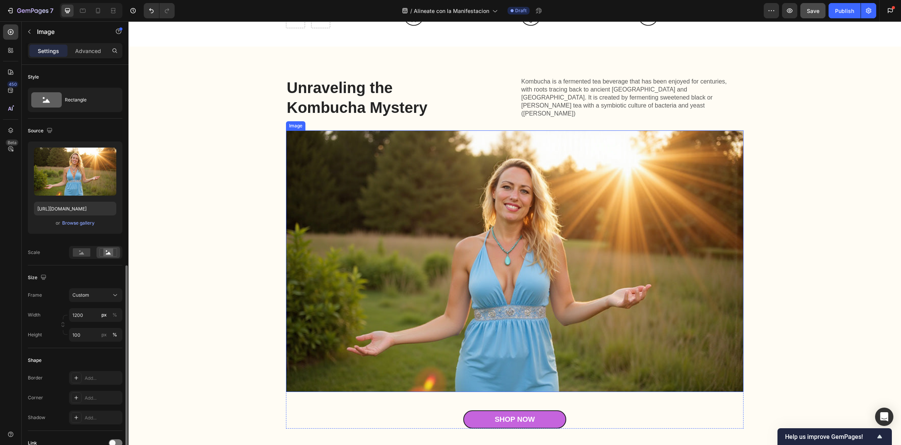
click at [562, 240] on img at bounding box center [515, 260] width 458 height 261
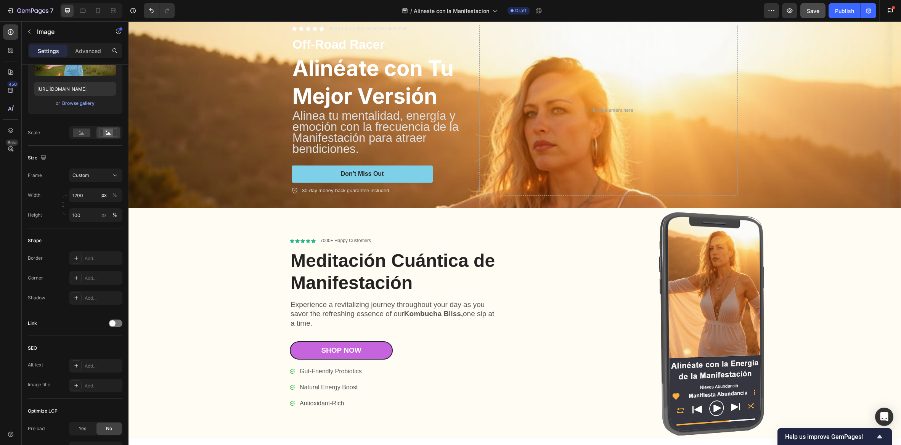
scroll to position [0, 0]
